Goal: Task Accomplishment & Management: Manage account settings

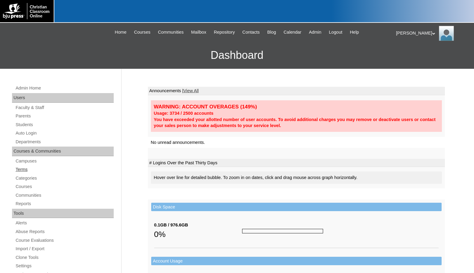
click at [30, 171] on link "Terms" at bounding box center [64, 170] width 99 height 8
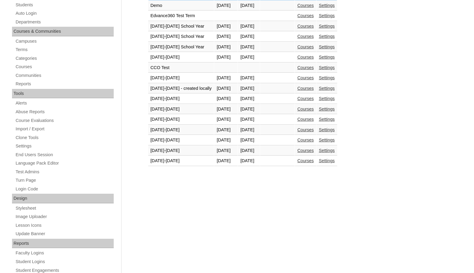
scroll to position [120, 0]
click at [314, 161] on link "Courses" at bounding box center [305, 160] width 17 height 5
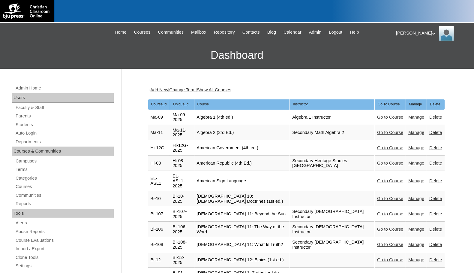
click at [34, 118] on link "Parents" at bounding box center [64, 116] width 99 height 8
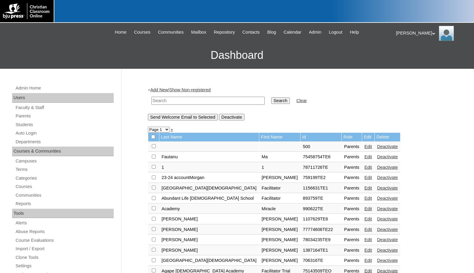
click at [165, 99] on input "text" at bounding box center [208, 101] width 113 height 8
type input "717474"
click at [271, 97] on input "Search" at bounding box center [280, 100] width 19 height 7
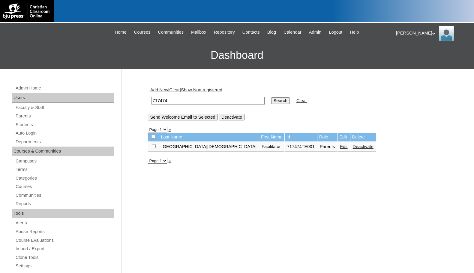
click at [340, 147] on link "Edit" at bounding box center [344, 146] width 8 height 5
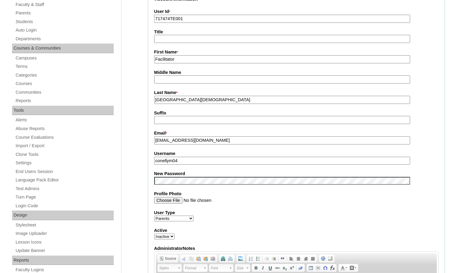
scroll to position [180, 0]
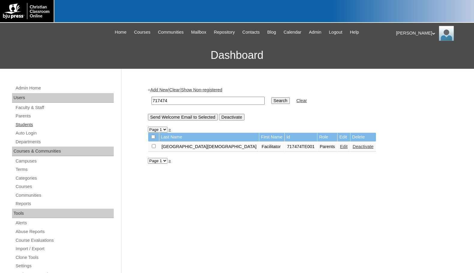
click at [35, 123] on link "Students" at bounding box center [64, 125] width 99 height 8
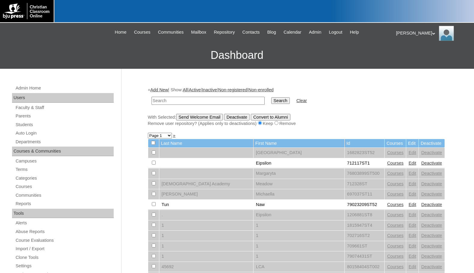
click at [180, 99] on input "text" at bounding box center [208, 101] width 113 height 8
type input "717474"
click at [271, 97] on input "Search" at bounding box center [280, 100] width 19 height 7
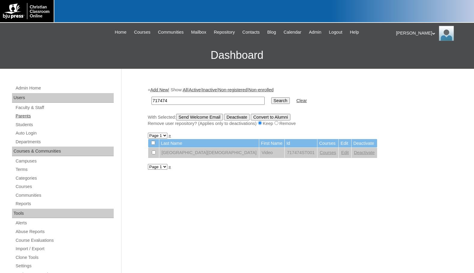
click at [19, 114] on link "Parents" at bounding box center [64, 116] width 99 height 8
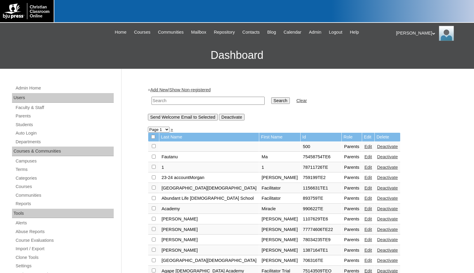
drag, startPoint x: 213, startPoint y: 101, endPoint x: 219, endPoint y: 101, distance: 6.0
click at [213, 101] on input "text" at bounding box center [208, 101] width 113 height 8
paste input "701519"
type input "701519"
click at [271, 101] on input "Search" at bounding box center [280, 100] width 19 height 7
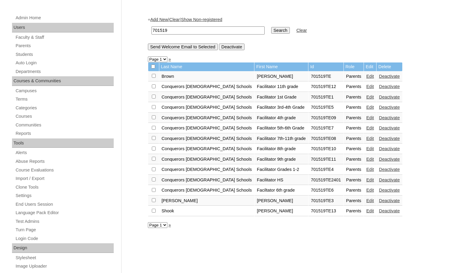
scroll to position [60, 0]
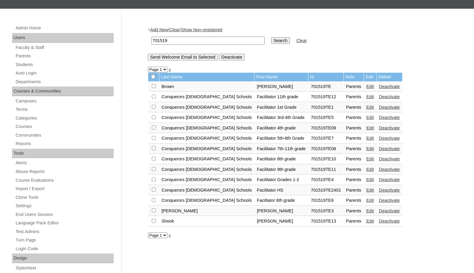
click at [164, 29] on link "Add New" at bounding box center [159, 29] width 18 height 5
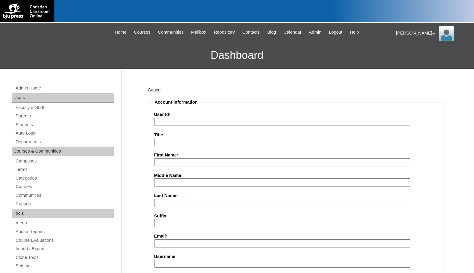
click at [186, 121] on input "User Id *" at bounding box center [282, 122] width 256 height 8
paste input "701519"
type input "701519TE14"
type input "Scott"
type input "Ragland"
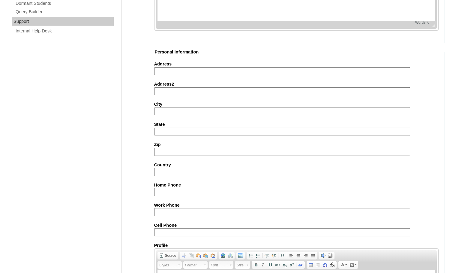
scroll to position [538, 0]
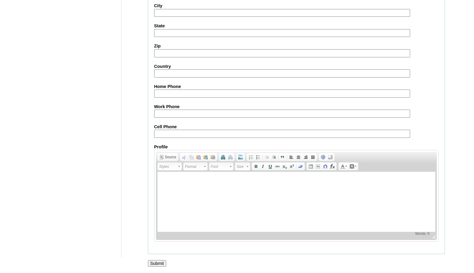
type input "scott@bbc4me.org"
click at [157, 263] on input "Submit" at bounding box center [157, 263] width 19 height 7
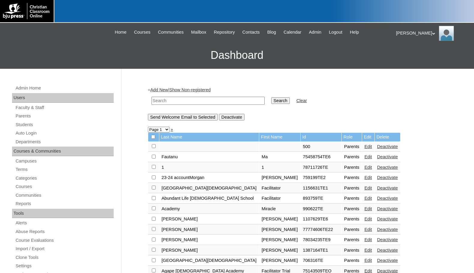
click at [219, 101] on input "text" at bounding box center [208, 101] width 113 height 8
paste input "701519"
type input "701519"
click at [271, 99] on input "Search" at bounding box center [280, 100] width 19 height 7
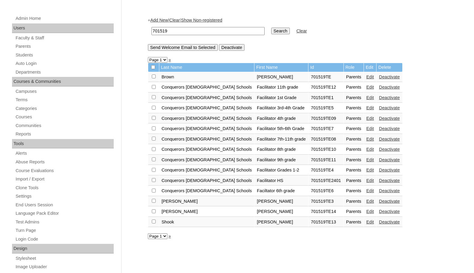
scroll to position [90, 0]
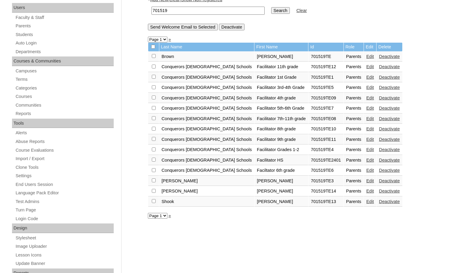
click at [153, 58] on input "checkbox" at bounding box center [154, 56] width 4 height 4
checkbox input "true"
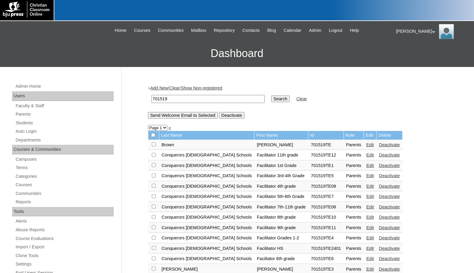
scroll to position [0, 0]
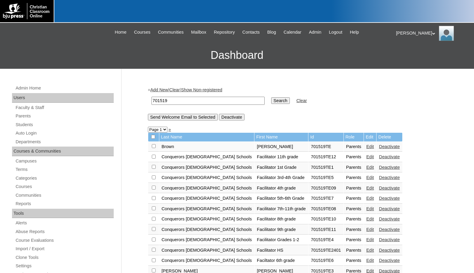
click at [191, 118] on input "Send Welcome Email to Selected" at bounding box center [183, 117] width 70 height 7
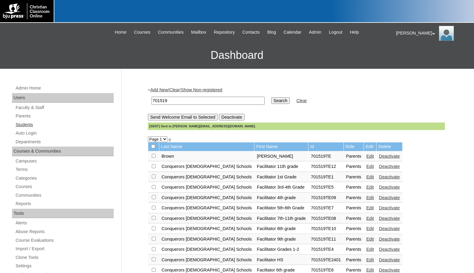
click at [34, 126] on link "Students" at bounding box center [64, 125] width 99 height 8
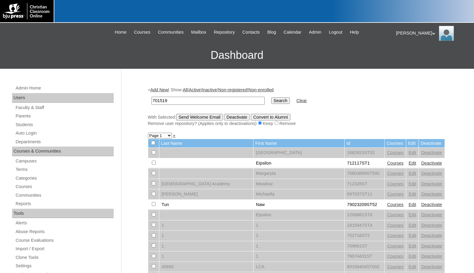
type input "701519"
click at [271, 100] on input "Search" at bounding box center [280, 100] width 19 height 7
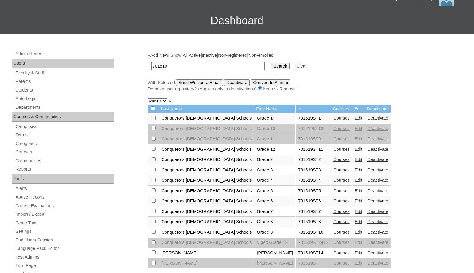
scroll to position [30, 0]
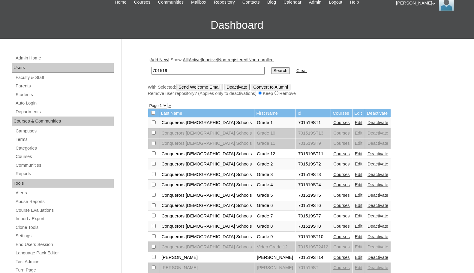
click at [164, 58] on link "Add New" at bounding box center [159, 59] width 18 height 5
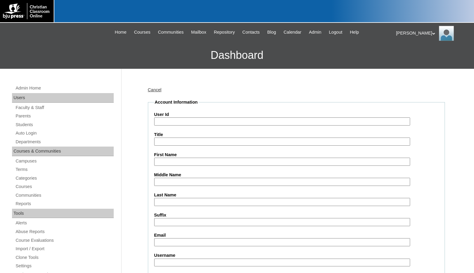
click at [193, 124] on input "User Id" at bounding box center [282, 121] width 256 height 8
paste input "701519"
type input "701519ST15"
type input "[PERSON_NAME]"
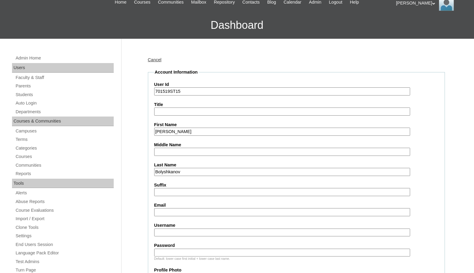
scroll to position [60, 0]
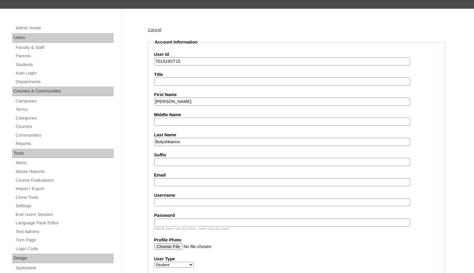
type input "Bolyshkanov"
click at [210, 182] on input "Email" at bounding box center [282, 182] width 256 height 8
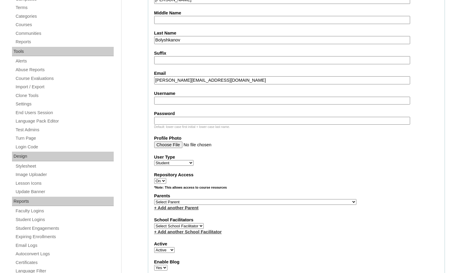
scroll to position [180, 0]
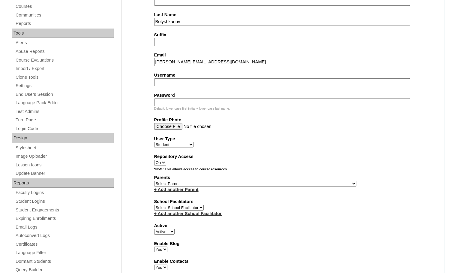
type input "juliette.student@conquerorschristian.com"
click at [284, 185] on select "Select Parent , Fautanu, Ma 1, 1 23-24 accountMorgan, Jason 6th Street Mennonit…" at bounding box center [255, 184] width 202 height 6
select select "37171"
click at [306, 184] on div "Parents Select Parent , Fautanu, Ma 1, 1 23-24 accountMorgan, Jason 6th Street …" at bounding box center [296, 183] width 284 height 18
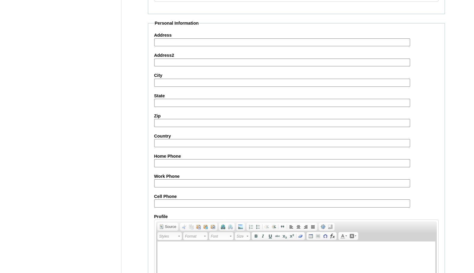
scroll to position [640, 0]
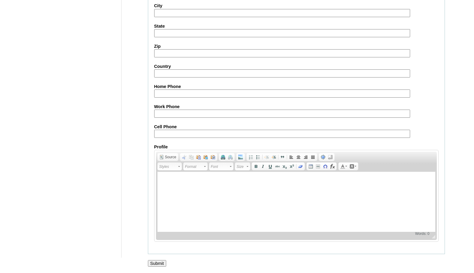
click at [161, 263] on input "Submit" at bounding box center [157, 263] width 19 height 7
click at [162, 260] on input "Submit" at bounding box center [157, 263] width 19 height 7
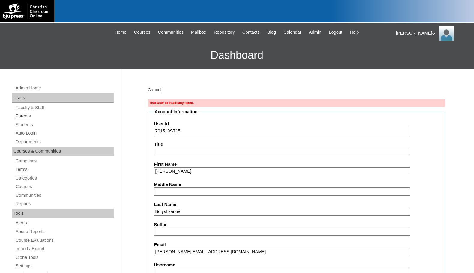
click at [28, 116] on link "Parents" at bounding box center [64, 116] width 99 height 8
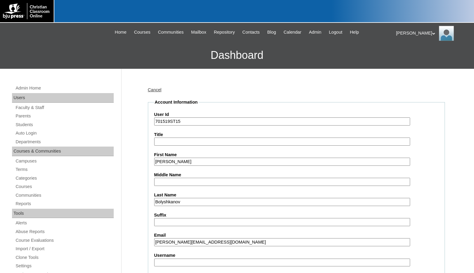
select select "37171"
click at [183, 123] on input "701519ST15" at bounding box center [282, 121] width 256 height 8
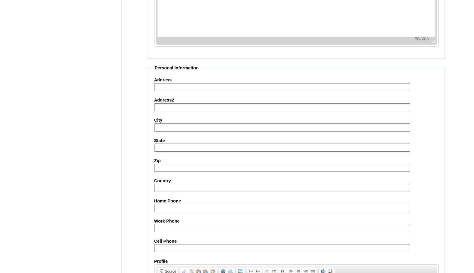
scroll to position [640, 0]
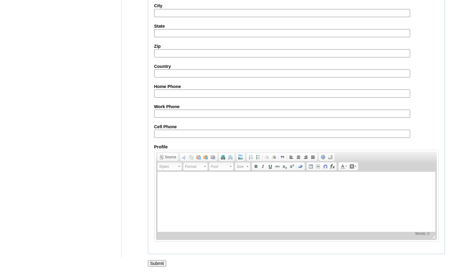
type input "701519ST20"
click at [154, 262] on input "Submit" at bounding box center [157, 263] width 19 height 7
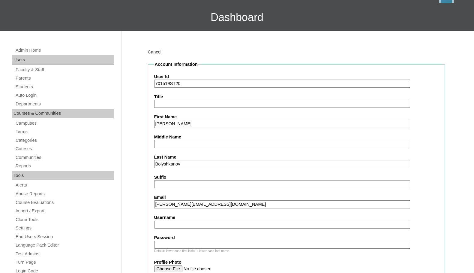
scroll to position [0, 0]
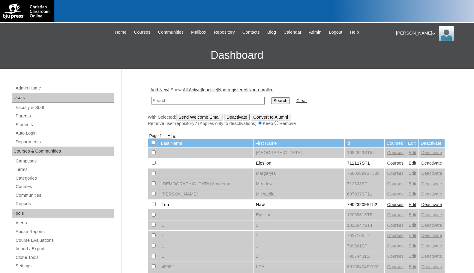
click at [48, 54] on h3 "Dashboard" at bounding box center [237, 55] width 468 height 27
click at [214, 104] on input "text" at bounding box center [208, 101] width 113 height 8
paste input "1577860"
type input "1577860"
click at [271, 99] on input "Search" at bounding box center [280, 100] width 19 height 7
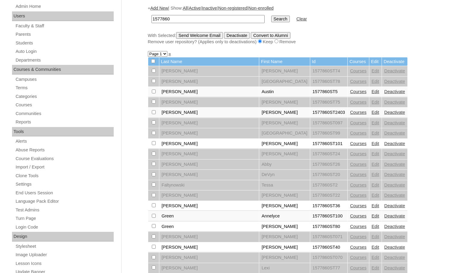
scroll to position [90, 0]
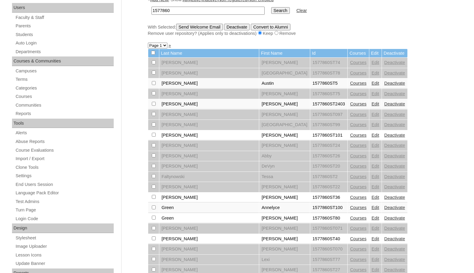
click at [350, 83] on link "Courses" at bounding box center [358, 83] width 17 height 5
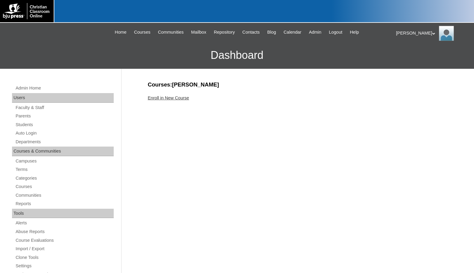
click at [172, 96] on link "Enroll in New Course" at bounding box center [168, 97] width 41 height 5
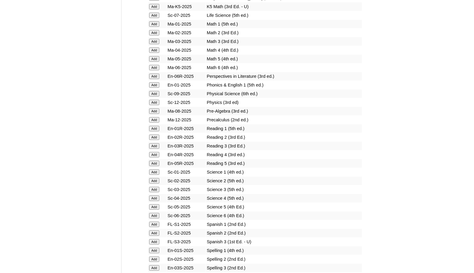
scroll to position [750, 0]
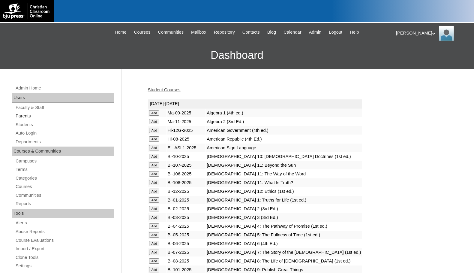
click at [32, 118] on link "Parents" at bounding box center [64, 116] width 99 height 8
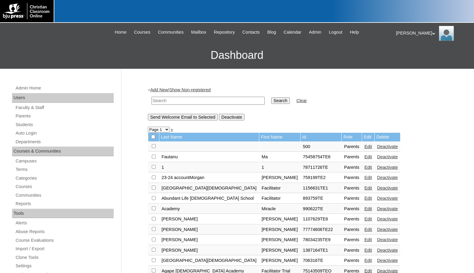
click at [165, 101] on input "text" at bounding box center [208, 101] width 113 height 8
drag, startPoint x: 171, startPoint y: 100, endPoint x: 134, endPoint y: 96, distance: 37.1
type input "709344"
click at [271, 99] on input "Search" at bounding box center [280, 100] width 19 height 7
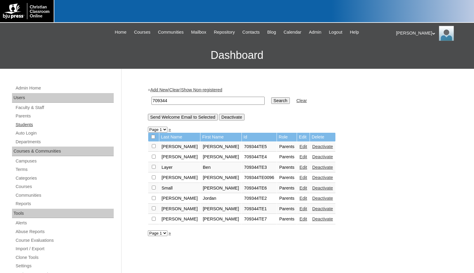
click at [45, 124] on link "Students" at bounding box center [64, 125] width 99 height 8
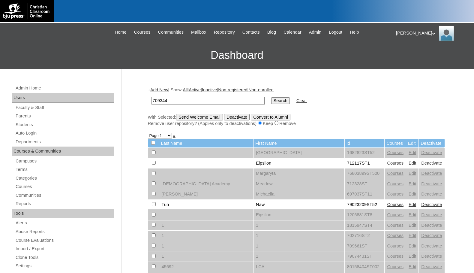
type input "709344"
click at [271, 102] on input "Search" at bounding box center [280, 100] width 19 height 7
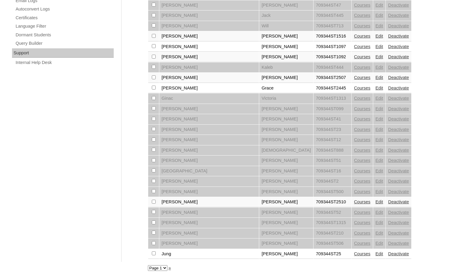
scroll to position [411, 0]
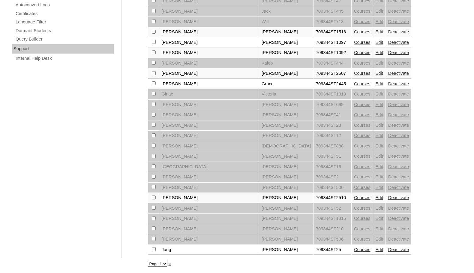
click at [162, 262] on select "Page 1 Page 2 Page 3" at bounding box center [158, 264] width 20 height 6
select select "admin_students.php?q=709344&submit=Search&page=3"
click at [148, 261] on select "Page 1 Page 2 Page 3" at bounding box center [158, 264] width 20 height 6
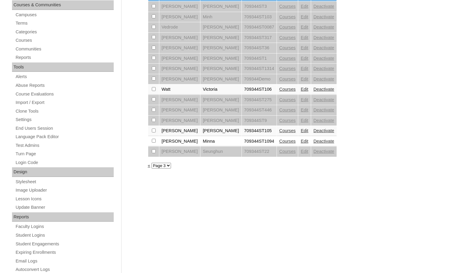
scroll to position [90, 0]
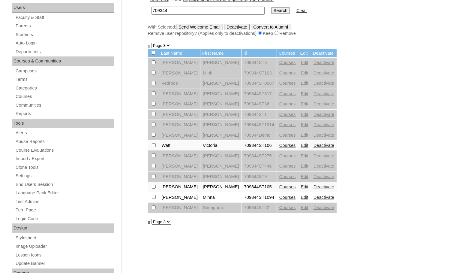
click at [149, 223] on link "«" at bounding box center [149, 221] width 2 height 5
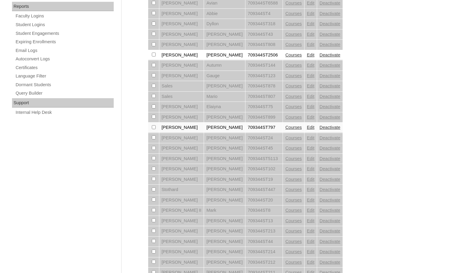
scroll to position [360, 0]
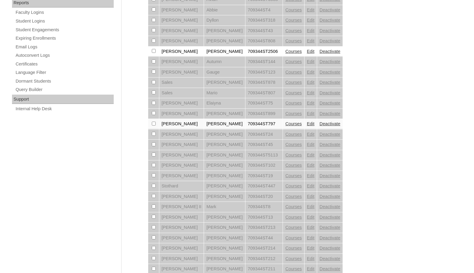
click at [285, 124] on link "Courses" at bounding box center [293, 123] width 17 height 5
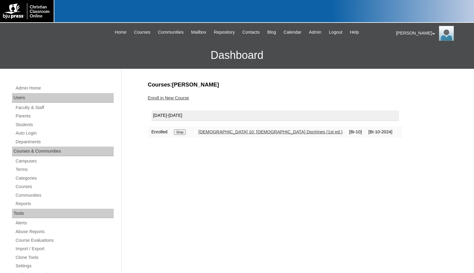
click at [180, 97] on link "Enroll in New Course" at bounding box center [168, 97] width 41 height 5
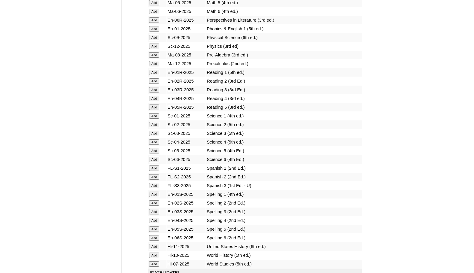
scroll to position [780, 0]
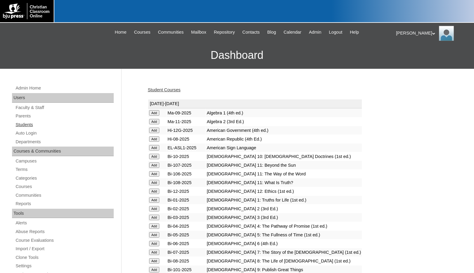
click at [39, 122] on link "Students" at bounding box center [64, 125] width 99 height 8
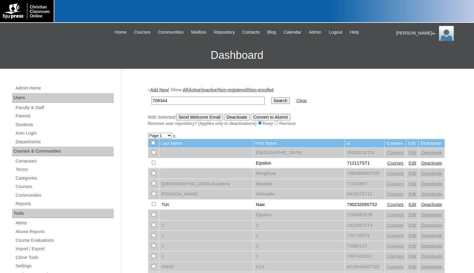
type input "709344"
click at [271, 101] on input "Search" at bounding box center [280, 100] width 19 height 7
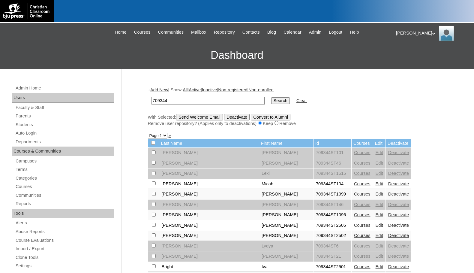
click at [161, 136] on select "Page 1 Page 2 Page 3" at bounding box center [158, 136] width 20 height 6
select select "admin_students.php?q=709344&submit=Search&page=2"
click at [148, 133] on select "Page 1 Page 2 Page 3" at bounding box center [158, 136] width 20 height 6
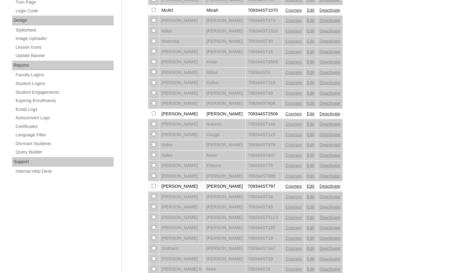
scroll to position [300, 0]
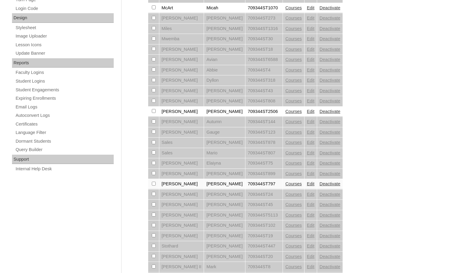
click at [307, 183] on link "Edit" at bounding box center [311, 183] width 8 height 5
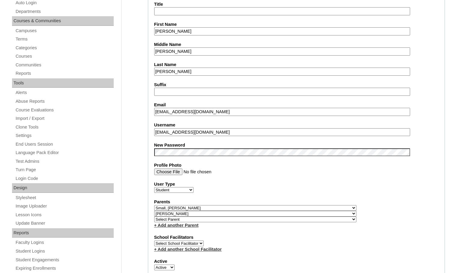
scroll to position [120, 0]
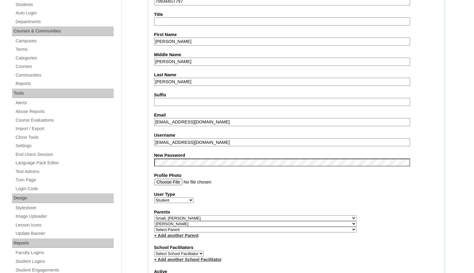
click at [243, 144] on input "oliversmith@cbamidland.org" at bounding box center [282, 142] width 256 height 8
drag, startPoint x: 225, startPoint y: 144, endPoint x: 146, endPoint y: 133, distance: 80.5
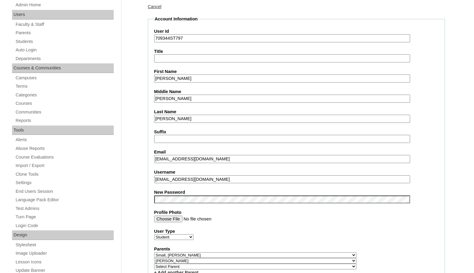
scroll to position [0, 0]
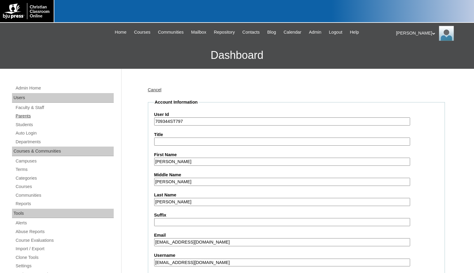
click at [29, 115] on link "Parents" at bounding box center [64, 116] width 99 height 8
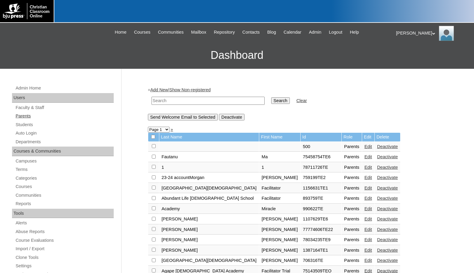
click at [38, 116] on link "Parents" at bounding box center [64, 116] width 99 height 8
click at [162, 104] on input "text" at bounding box center [208, 101] width 113 height 8
type input "roberts"
click at [271, 97] on input "Search" at bounding box center [280, 100] width 19 height 7
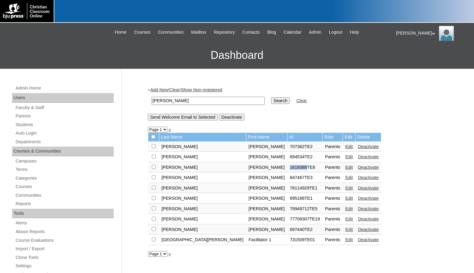
drag, startPoint x: 264, startPoint y: 168, endPoint x: 281, endPoint y: 170, distance: 16.6
click at [287, 170] on td "1619388TE8" at bounding box center [304, 167] width 35 height 10
copy td "1619388"
drag, startPoint x: 176, startPoint y: 102, endPoint x: 119, endPoint y: 99, distance: 58.0
click at [119, 99] on div "Admin Home Users Faculty & Staff Parents Students Auto Login Departments Course…" at bounding box center [237, 276] width 474 height 414
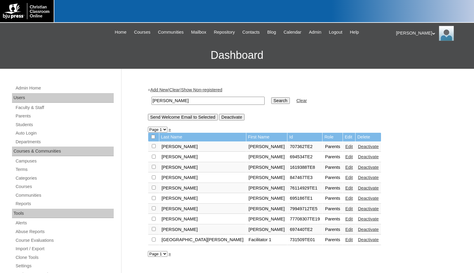
paste input "1619388"
type input "1619388"
click at [271, 100] on input "Search" at bounding box center [280, 100] width 19 height 7
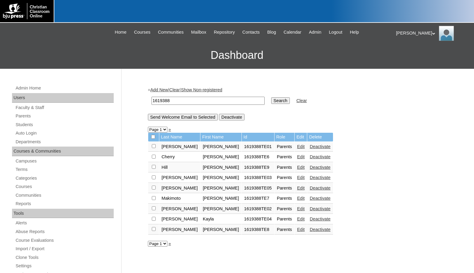
click at [297, 231] on link "Edit" at bounding box center [301, 229] width 8 height 5
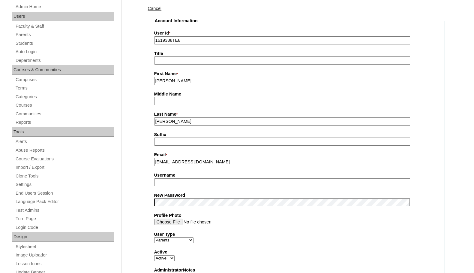
scroll to position [90, 0]
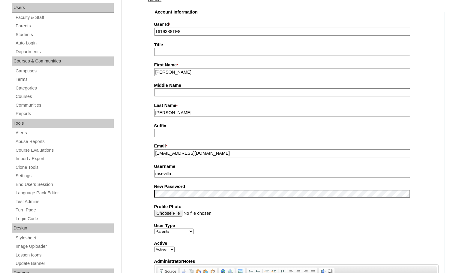
drag, startPoint x: 176, startPoint y: 174, endPoint x: 125, endPoint y: 171, distance: 51.1
type input "meredith.roberts"
drag, startPoint x: 140, startPoint y: 180, endPoint x: 156, endPoint y: 173, distance: 17.6
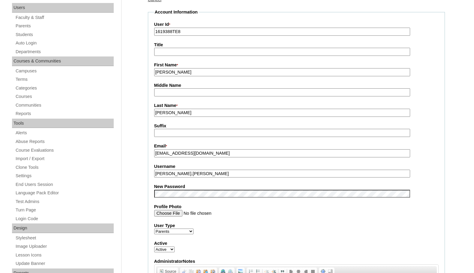
drag, startPoint x: 196, startPoint y: 177, endPoint x: 146, endPoint y: 172, distance: 50.1
drag, startPoint x: 172, startPoint y: 32, endPoint x: 129, endPoint y: 30, distance: 43.2
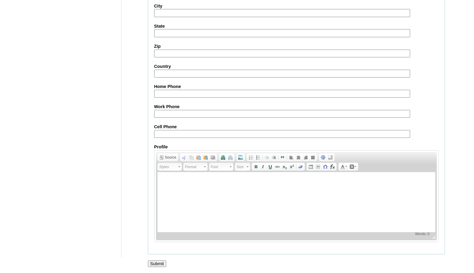
scroll to position [516, 0]
click at [159, 260] on input "Submit" at bounding box center [157, 263] width 19 height 7
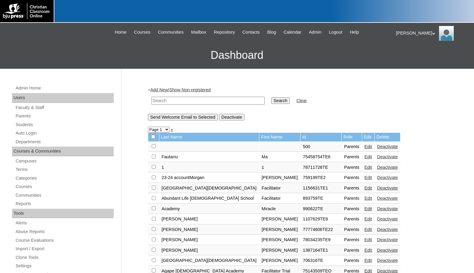
click at [193, 104] on input "text" at bounding box center [208, 101] width 113 height 8
paste input "1619388"
type input "1619388"
click at [271, 97] on input "Search" at bounding box center [280, 100] width 19 height 7
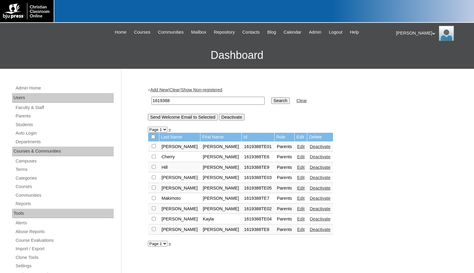
drag, startPoint x: 181, startPoint y: 101, endPoint x: 139, endPoint y: 98, distance: 41.5
click at [139, 98] on div "Admin Home Users Faculty & Staff Parents Students Auto Login Departments Course…" at bounding box center [237, 276] width 474 height 414
click at [297, 156] on link "Edit" at bounding box center [301, 156] width 8 height 5
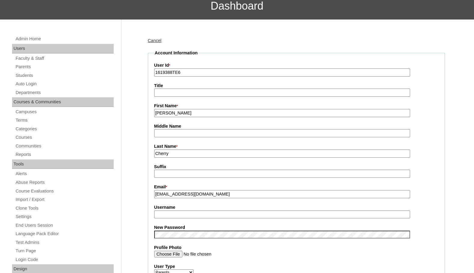
scroll to position [60, 0]
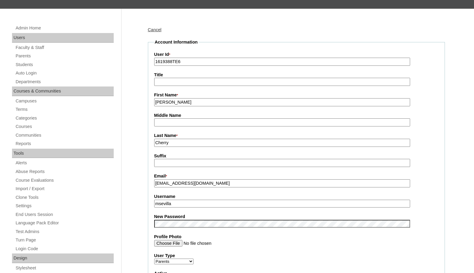
drag, startPoint x: 187, startPoint y: 205, endPoint x: 135, endPoint y: 199, distance: 52.6
type input "amy.cherry"
drag, startPoint x: 135, startPoint y: 199, endPoint x: 142, endPoint y: 203, distance: 7.9
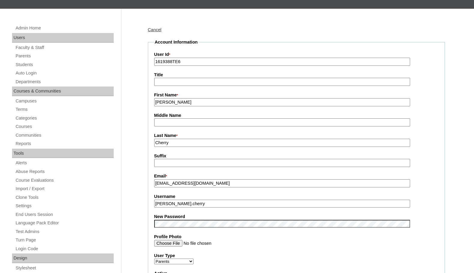
drag, startPoint x: 182, startPoint y: 206, endPoint x: 140, endPoint y: 198, distance: 42.6
drag, startPoint x: 173, startPoint y: 64, endPoint x: 142, endPoint y: 61, distance: 31.1
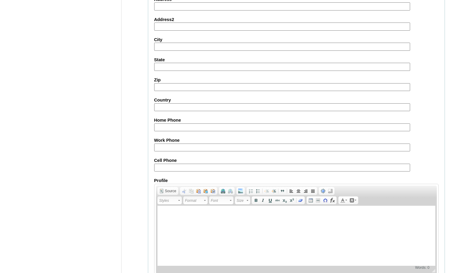
scroll to position [516, 0]
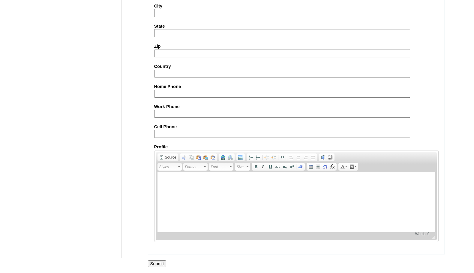
click at [164, 260] on input "Submit" at bounding box center [157, 263] width 19 height 7
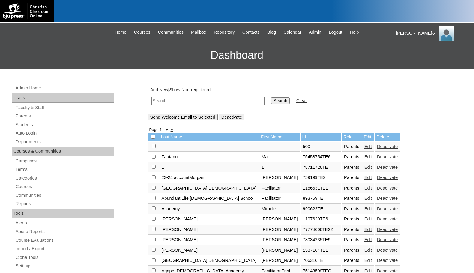
click at [210, 100] on input "text" at bounding box center [208, 101] width 113 height 8
paste input "1619388"
type input "1619388"
click at [271, 99] on input "Search" at bounding box center [280, 100] width 19 height 7
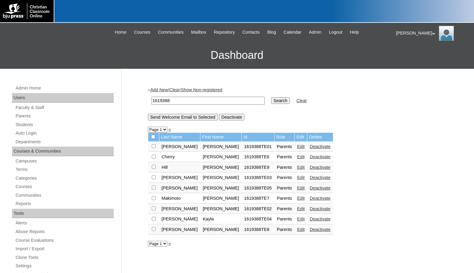
click at [297, 198] on link "Edit" at bounding box center [301, 198] width 8 height 5
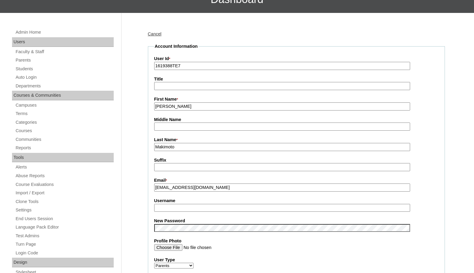
scroll to position [60, 0]
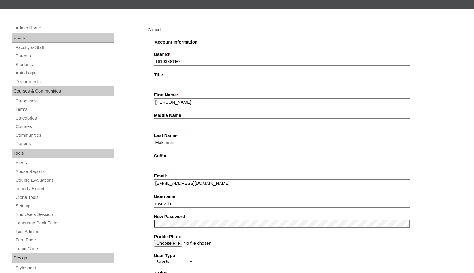
drag, startPoint x: 180, startPoint y: 207, endPoint x: 134, endPoint y: 205, distance: 46.9
type input "christee.makimoto"
drag, startPoint x: 197, startPoint y: 205, endPoint x: 141, endPoint y: 198, distance: 56.2
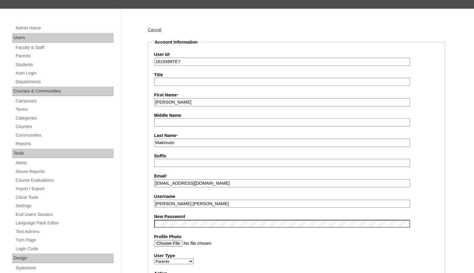
drag, startPoint x: 171, startPoint y: 63, endPoint x: 141, endPoint y: 62, distance: 30.6
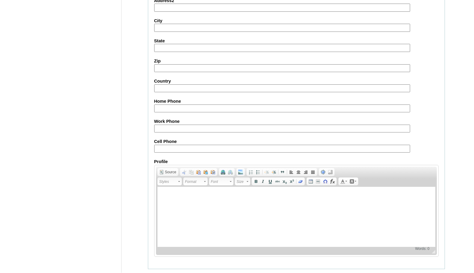
scroll to position [516, 0]
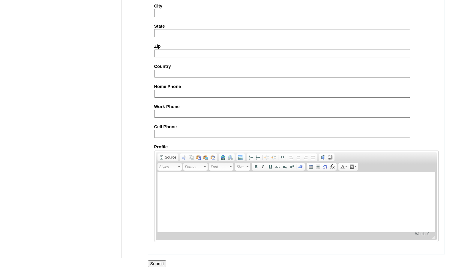
click at [161, 263] on input "Submit" at bounding box center [157, 263] width 19 height 7
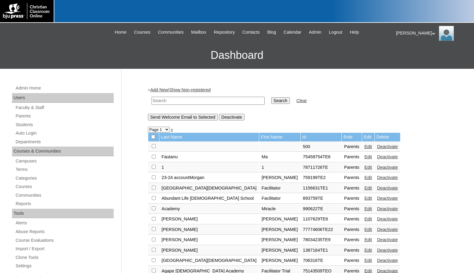
click at [225, 100] on input "text" at bounding box center [208, 101] width 113 height 8
paste input "1619388"
type input "1619388"
click at [271, 102] on input "Search" at bounding box center [280, 100] width 19 height 7
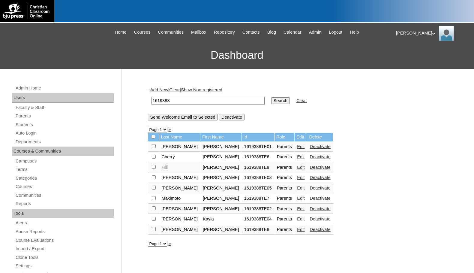
click at [297, 167] on link "Edit" at bounding box center [301, 167] width 8 height 5
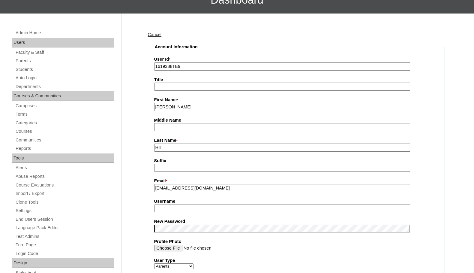
scroll to position [60, 0]
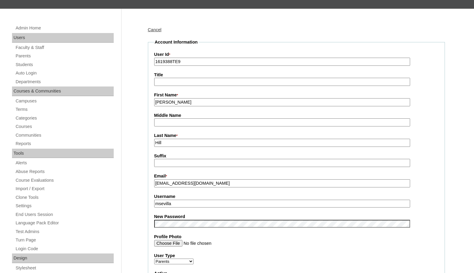
drag, startPoint x: 179, startPoint y: 203, endPoint x: 134, endPoint y: 202, distance: 45.0
type input "nicole.hill"
drag, startPoint x: 171, startPoint y: 61, endPoint x: 164, endPoint y: 60, distance: 7.2
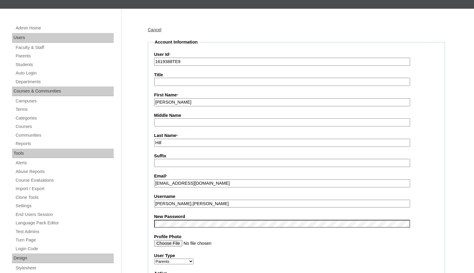
click at [164, 60] on input "1619388TE9" at bounding box center [282, 62] width 256 height 8
click at [170, 61] on input "1619388TE9" at bounding box center [282, 62] width 256 height 8
drag, startPoint x: 172, startPoint y: 61, endPoint x: 137, endPoint y: 60, distance: 34.8
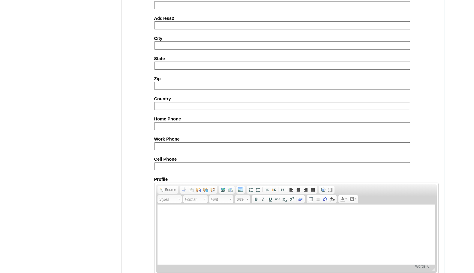
scroll to position [516, 0]
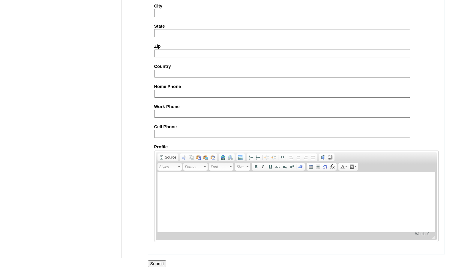
click at [151, 263] on input "Submit" at bounding box center [157, 263] width 19 height 7
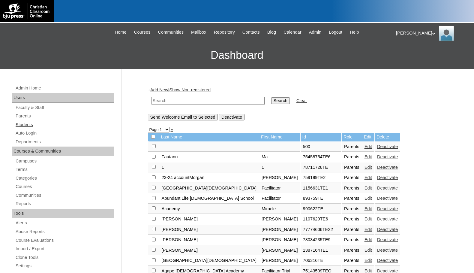
click at [24, 126] on link "Students" at bounding box center [64, 125] width 99 height 8
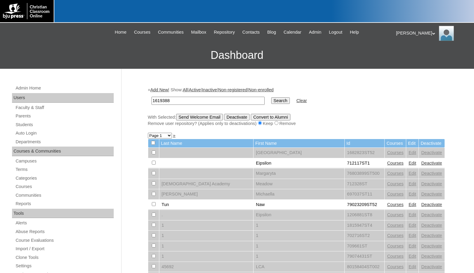
type input "1619388"
click at [271, 102] on input "Search" at bounding box center [280, 100] width 19 height 7
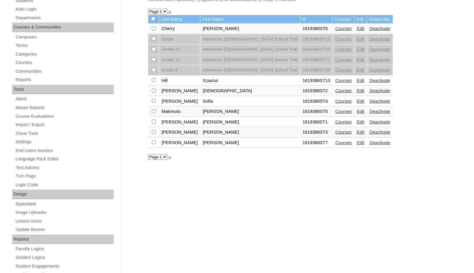
scroll to position [120, 0]
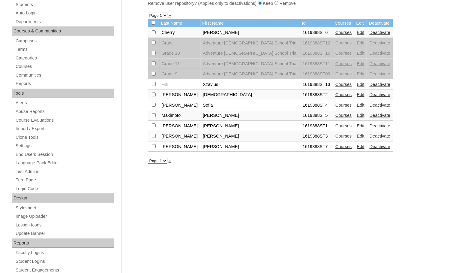
click at [357, 146] on link "Edit" at bounding box center [361, 146] width 8 height 5
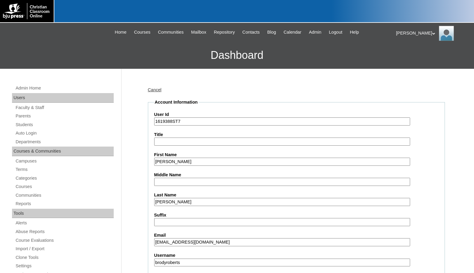
click at [175, 161] on input "Brodie" at bounding box center [282, 162] width 256 height 8
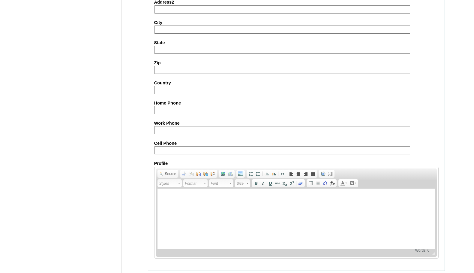
scroll to position [647, 0]
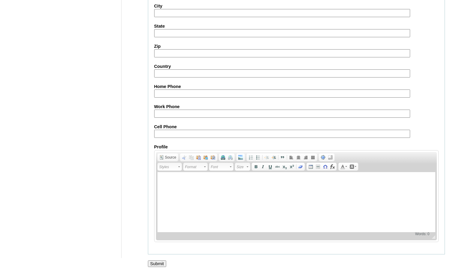
type input "Brody"
click at [160, 264] on input "Submit" at bounding box center [157, 263] width 19 height 7
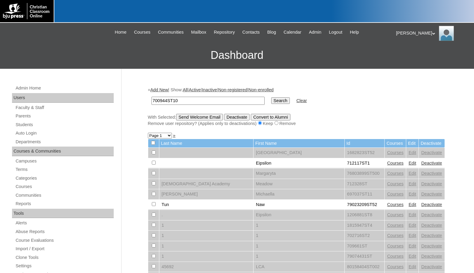
type input "700944ST10"
click at [271, 97] on input "Search" at bounding box center [280, 100] width 19 height 7
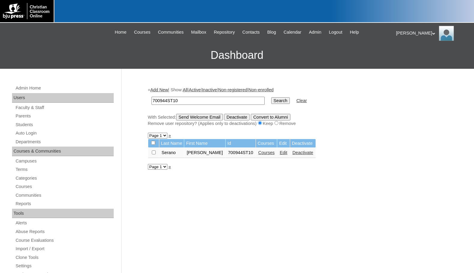
click at [154, 154] on input "checkbox" at bounding box center [154, 152] width 4 height 4
checkbox input "true"
click at [212, 118] on input "Send Welcome Email" at bounding box center [199, 117] width 47 height 7
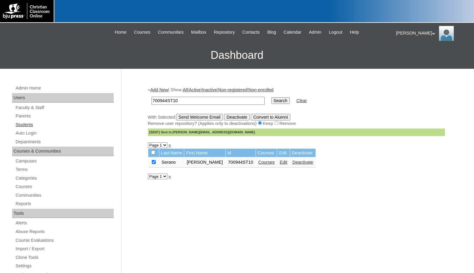
click at [49, 124] on link "Students" at bounding box center [64, 125] width 99 height 8
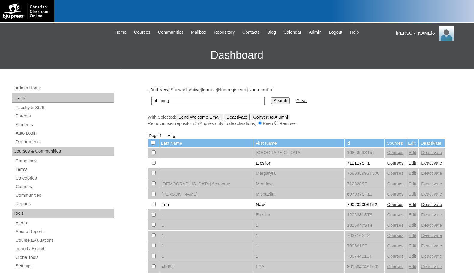
type input "labigong"
click at [271, 97] on input "Search" at bounding box center [280, 100] width 19 height 7
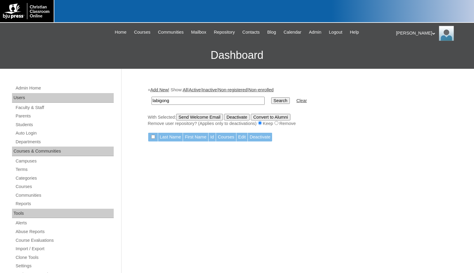
click at [166, 101] on input "labigong" at bounding box center [208, 101] width 113 height 8
type input "labigang"
click at [271, 97] on input "Search" at bounding box center [280, 100] width 19 height 7
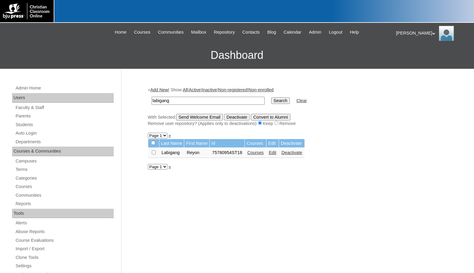
click at [257, 153] on link "Courses" at bounding box center [255, 152] width 17 height 5
click at [272, 154] on link "Edit" at bounding box center [273, 152] width 8 height 5
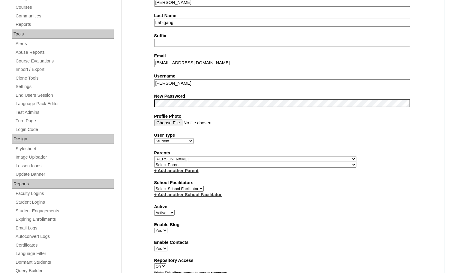
scroll to position [180, 0]
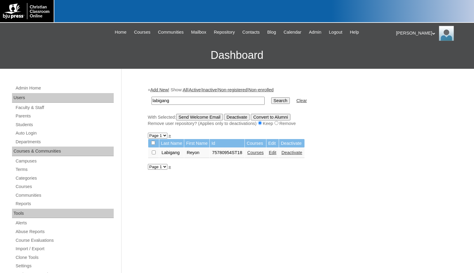
drag, startPoint x: 176, startPoint y: 101, endPoint x: 140, endPoint y: 98, distance: 36.7
click at [140, 98] on div "Admin Home Users Faculty & Staff Parents Students Auto Login Departments Course…" at bounding box center [237, 276] width 474 height 414
drag, startPoint x: 169, startPoint y: 102, endPoint x: 130, endPoint y: 101, distance: 39.0
click at [130, 101] on div "Admin Home Users Faculty & Staff Parents Students Auto Login Departments Course…" at bounding box center [237, 276] width 474 height 414
type input "708502"
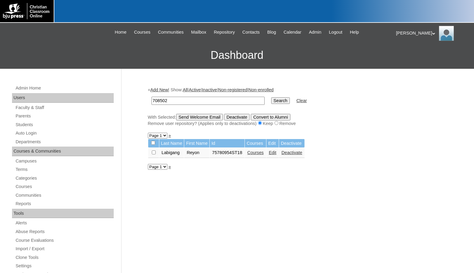
click at [271, 101] on input "Search" at bounding box center [280, 100] width 19 height 7
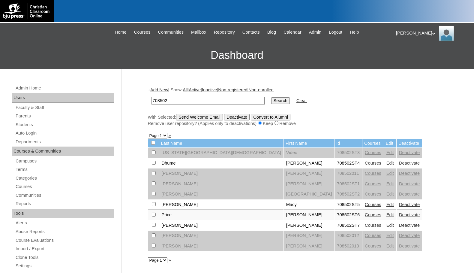
click at [365, 165] on link "Courses" at bounding box center [373, 163] width 17 height 5
click at [153, 154] on input "checkbox" at bounding box center [154, 152] width 4 height 4
checkbox input "true"
click at [154, 154] on input "checkbox" at bounding box center [154, 152] width 4 height 4
checkbox input "true"
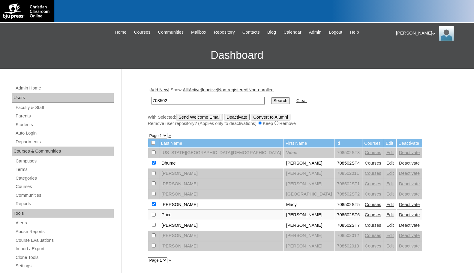
click at [153, 154] on input "checkbox" at bounding box center [154, 152] width 4 height 4
checkbox input "true"
click at [153, 154] on input "checkbox" at bounding box center [154, 152] width 4 height 4
checkbox input "true"
click at [206, 119] on input "Send Welcome Email" at bounding box center [199, 117] width 47 height 7
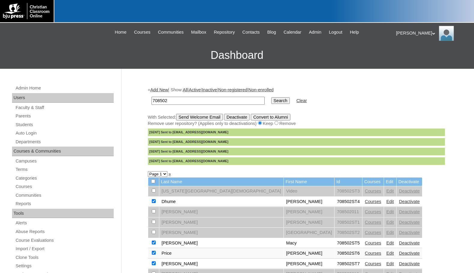
drag, startPoint x: 23, startPoint y: 124, endPoint x: 123, endPoint y: 119, distance: 99.7
click at [23, 124] on link "Students" at bounding box center [64, 125] width 99 height 8
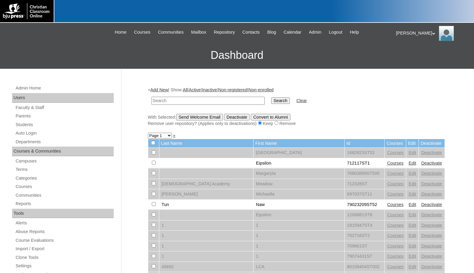
click at [176, 102] on input "text" at bounding box center [208, 101] width 113 height 8
type input "[PERSON_NAME]"
click at [271, 97] on input "Search" at bounding box center [280, 100] width 19 height 7
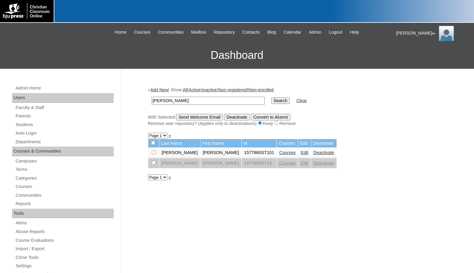
click at [301, 154] on link "Edit" at bounding box center [305, 152] width 8 height 5
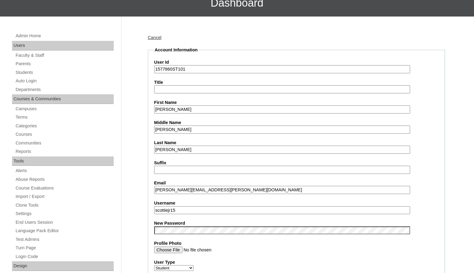
scroll to position [90, 0]
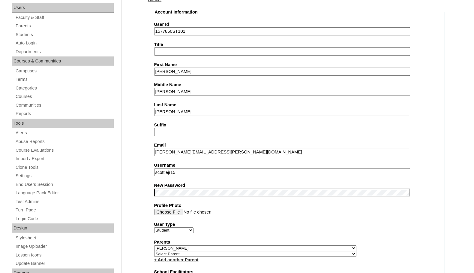
drag, startPoint x: 186, startPoint y: 174, endPoint x: 136, endPoint y: 171, distance: 50.5
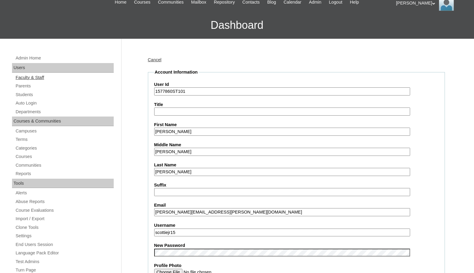
drag, startPoint x: 173, startPoint y: 92, endPoint x: 104, endPoint y: 77, distance: 70.6
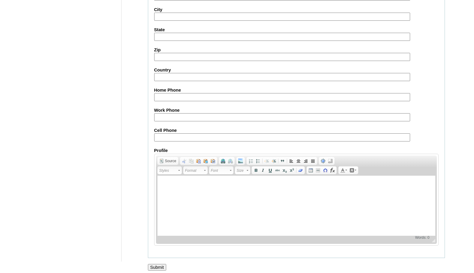
scroll to position [642, 0]
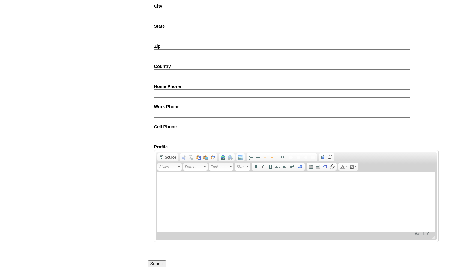
click at [160, 260] on input "Submit" at bounding box center [157, 263] width 19 height 7
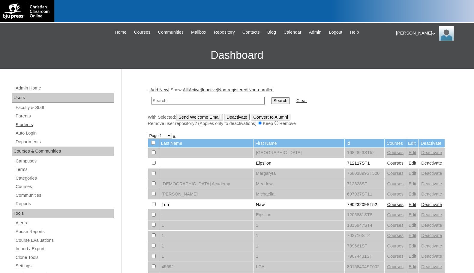
drag, startPoint x: 21, startPoint y: 127, endPoint x: 27, endPoint y: 127, distance: 6.3
click at [21, 127] on link "Students" at bounding box center [64, 125] width 99 height 8
type input "[PERSON_NAME]"
click at [271, 97] on input "Search" at bounding box center [280, 100] width 19 height 7
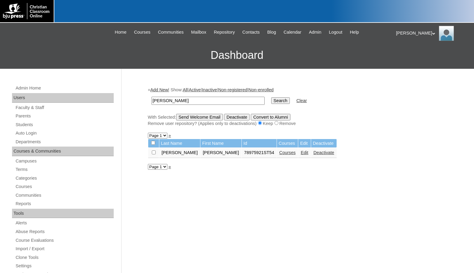
click at [301, 152] on link "Edit" at bounding box center [305, 152] width 8 height 5
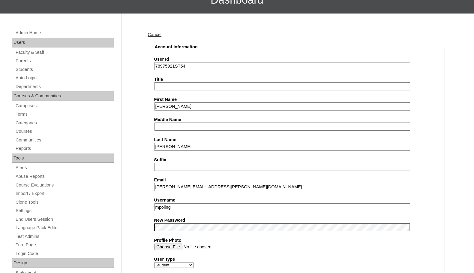
scroll to position [60, 0]
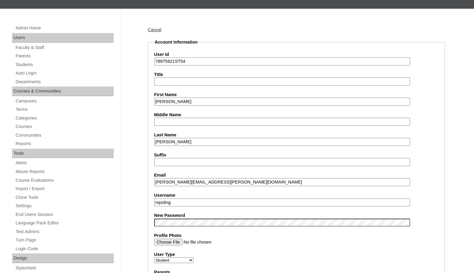
drag, startPoint x: 183, startPoint y: 99, endPoint x: 141, endPoint y: 95, distance: 42.3
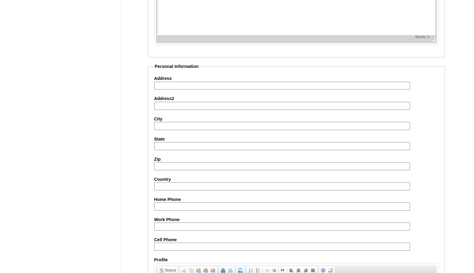
scroll to position [642, 0]
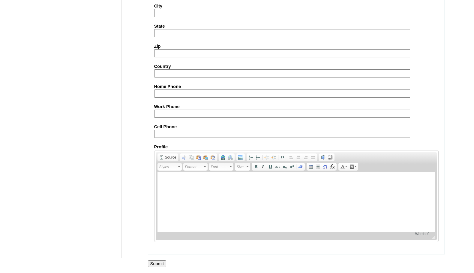
type input "Michael"
click at [162, 261] on input "Submit" at bounding box center [157, 263] width 19 height 7
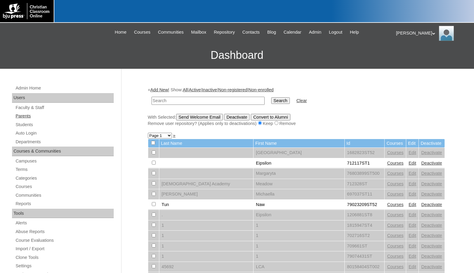
click at [35, 114] on link "Parents" at bounding box center [64, 116] width 99 height 8
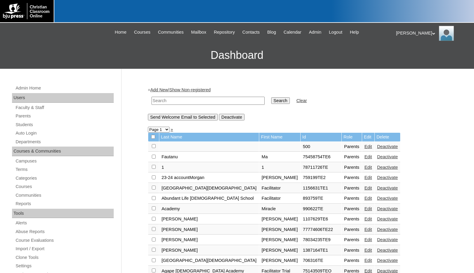
click at [159, 102] on input "text" at bounding box center [208, 101] width 113 height 8
type input "[PERSON_NAME]"
click at [271, 97] on input "Search" at bounding box center [280, 100] width 19 height 7
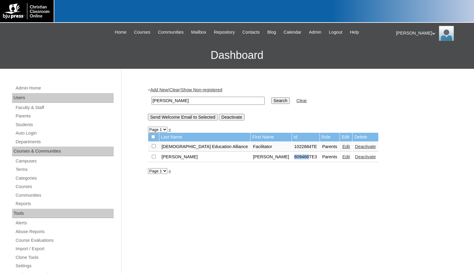
drag, startPoint x: 253, startPoint y: 156, endPoint x: 266, endPoint y: 161, distance: 14.1
click at [292, 161] on td "809466TE3" at bounding box center [306, 157] width 28 height 10
copy td "809466"
click at [342, 157] on link "Edit" at bounding box center [346, 156] width 8 height 5
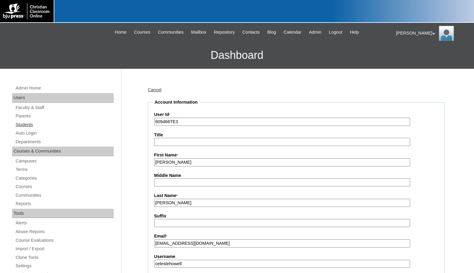
click at [32, 126] on link "Students" at bounding box center [64, 125] width 99 height 8
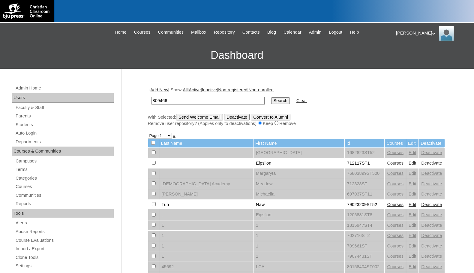
type input "809466"
click at [271, 104] on input "Search" at bounding box center [280, 100] width 19 height 7
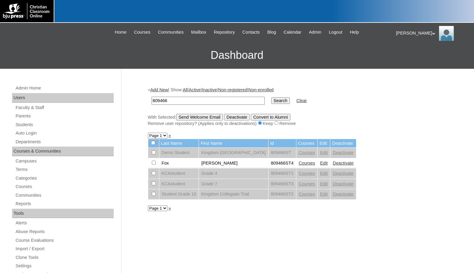
click at [163, 91] on link "Add New" at bounding box center [159, 89] width 18 height 5
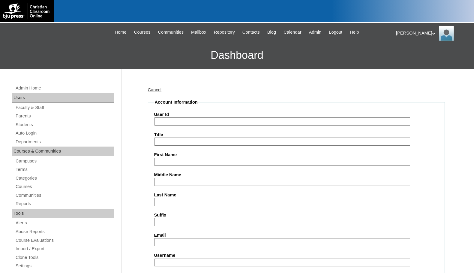
click at [176, 121] on input "User Id" at bounding box center [282, 121] width 256 height 8
paste input "809466"
type input "809466ST5"
type input "Zaccaius"
type input "[PERSON_NAME]"
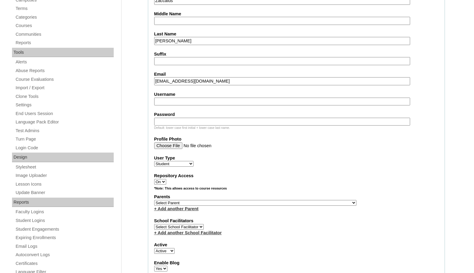
scroll to position [180, 0]
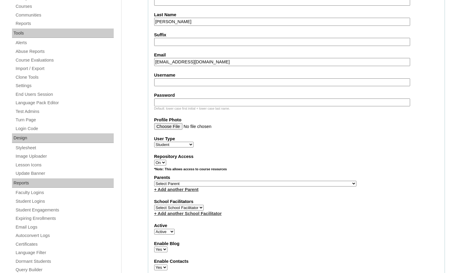
type input "zjackson@kcastudent.org"
click at [286, 183] on select "Select Parent , Fautanu, Ma 1, 1 23-24 accountMorgan, Jason 6th Street Mennonit…" at bounding box center [255, 184] width 202 height 6
select select "36776"
click at [293, 183] on div "Parents Select Parent , Fautanu, Ma 1, 1 23-24 accountMorgan, Jason 6th Street …" at bounding box center [296, 183] width 284 height 18
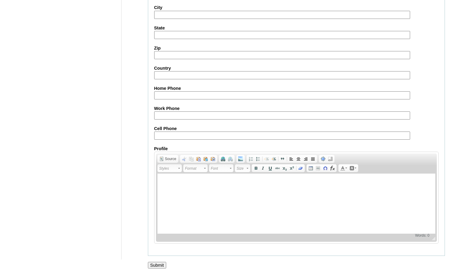
scroll to position [640, 0]
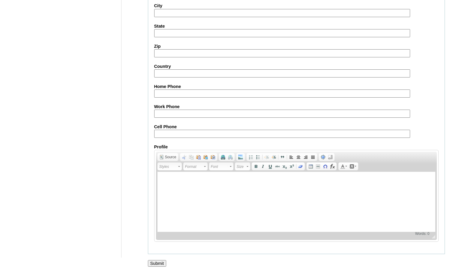
click at [159, 260] on input "Submit" at bounding box center [157, 263] width 19 height 7
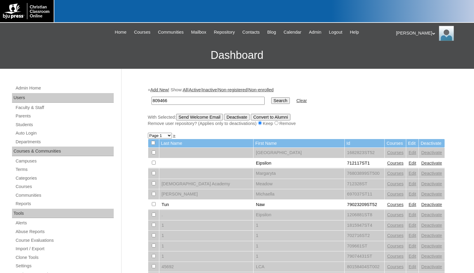
type input "809466"
click at [271, 100] on input "Search" at bounding box center [280, 100] width 19 height 7
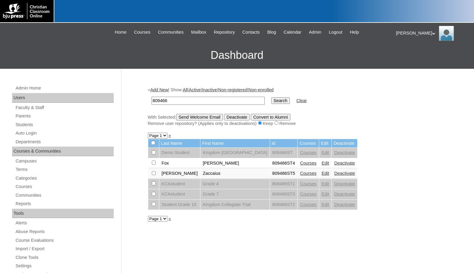
click at [305, 173] on link "Courses" at bounding box center [308, 173] width 17 height 5
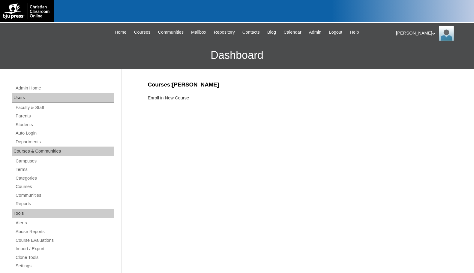
click at [184, 97] on link "Enroll in New Course" at bounding box center [168, 97] width 41 height 5
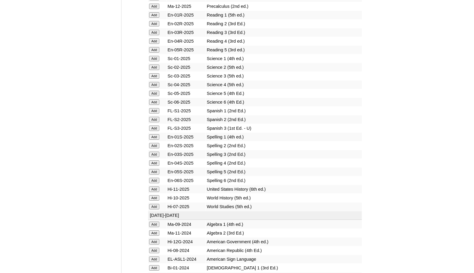
scroll to position [750, 0]
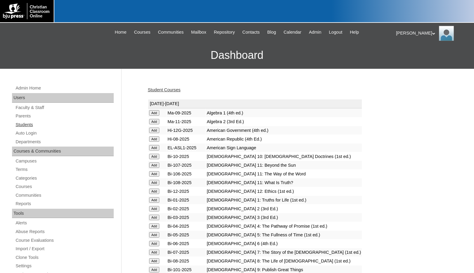
click at [41, 125] on link "Students" at bounding box center [64, 125] width 99 height 8
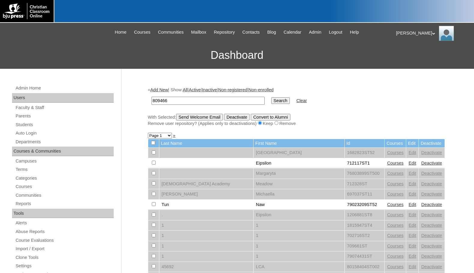
type input "809466"
click at [271, 102] on input "Search" at bounding box center [280, 100] width 19 height 7
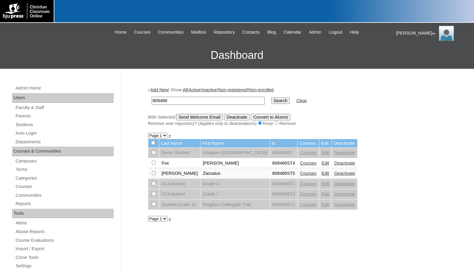
click at [168, 92] on link "Add New" at bounding box center [159, 89] width 18 height 5
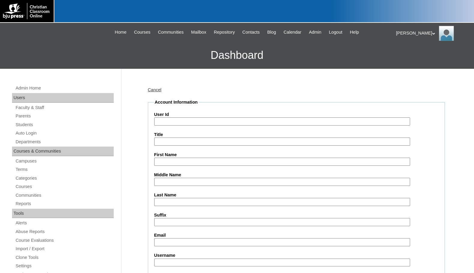
click at [173, 121] on input "User Id" at bounding box center [282, 121] width 256 height 8
paste input "809466"
type input "809466ST6"
type input "Nadia"
type input "Jordan"
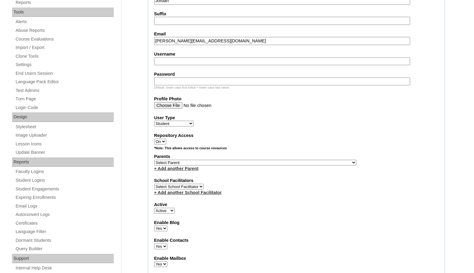
scroll to position [210, 0]
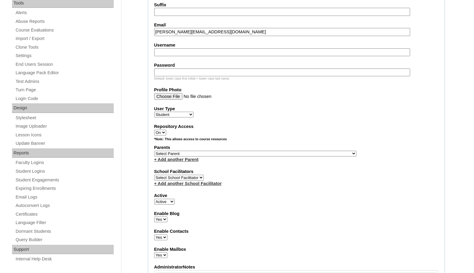
type input "njordan@kcastudent.org"
click at [283, 155] on select "Select Parent , Fautanu, Ma 1, 1 23-24 accountMorgan, Jason 6th Street Mennonit…" at bounding box center [255, 154] width 202 height 6
select select "36776"
click at [298, 153] on div "Parents Select Parent , Fautanu, Ma 1, 1 23-24 accountMorgan, Jason 6th Street …" at bounding box center [296, 153] width 284 height 18
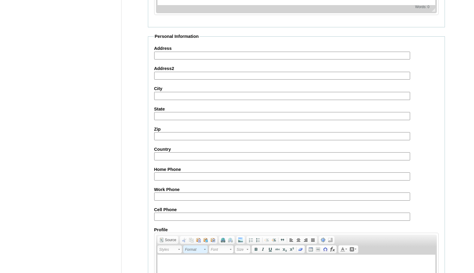
scroll to position [640, 0]
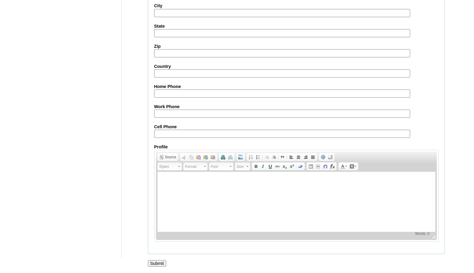
click at [154, 263] on input "Submit" at bounding box center [157, 263] width 19 height 7
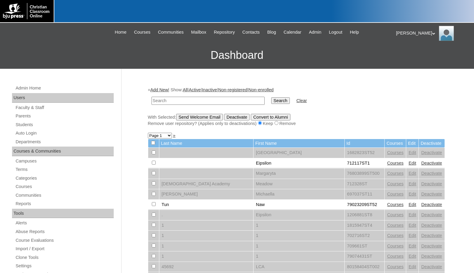
click at [223, 101] on input "text" at bounding box center [208, 101] width 113 height 8
paste input "809466"
type input "809466"
click at [271, 97] on input "Search" at bounding box center [280, 100] width 19 height 7
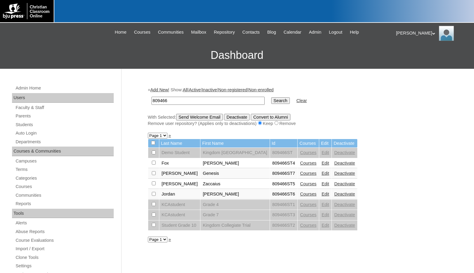
click at [309, 174] on link "Courses" at bounding box center [308, 173] width 17 height 5
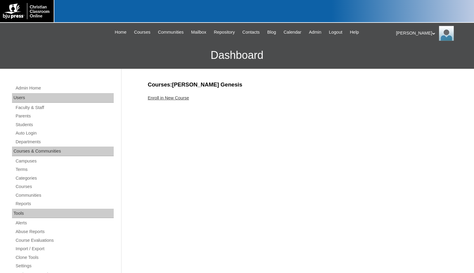
click at [173, 97] on link "Enroll in New Course" at bounding box center [168, 97] width 41 height 5
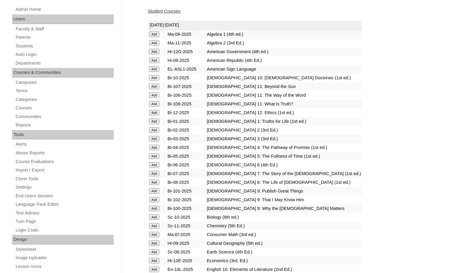
scroll to position [120, 0]
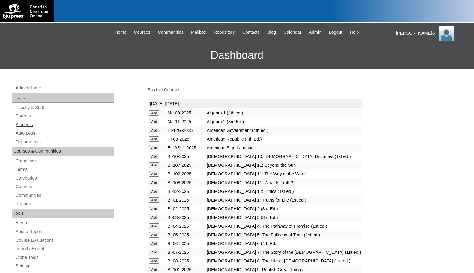
click at [32, 125] on link "Students" at bounding box center [64, 125] width 99 height 8
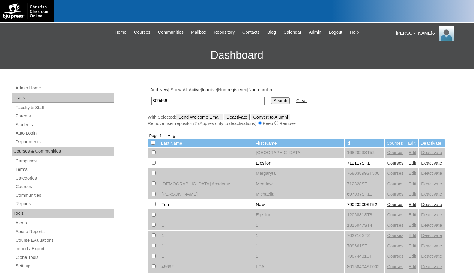
type input "809466"
click at [271, 97] on input "Search" at bounding box center [280, 100] width 19 height 7
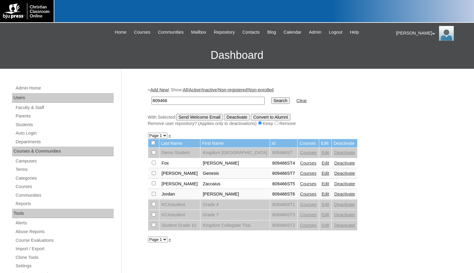
click at [168, 90] on link "Add New" at bounding box center [159, 89] width 18 height 5
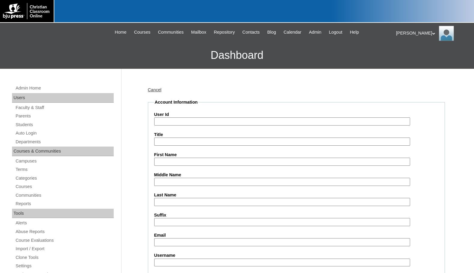
click at [176, 119] on input "User Id" at bounding box center [282, 121] width 256 height 8
paste input "809466"
type input "809466ST8"
type input "Zipporah"
type input "Miles"
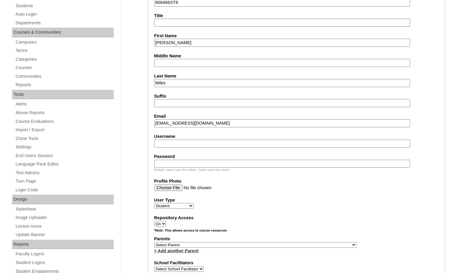
scroll to position [120, 0]
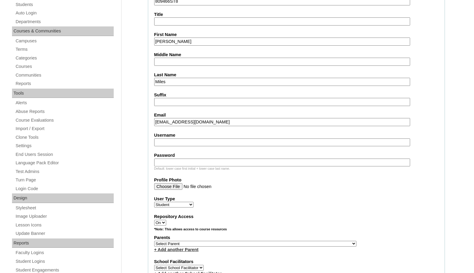
type input "zmiles@kcastudent.org"
click at [288, 244] on select "Select Parent , Fautanu, Ma 1, 1 23-24 accountMorgan, Jason 6th Street Mennonit…" at bounding box center [255, 244] width 202 height 6
select select "36776"
click at [330, 245] on div "Parents Select Parent , Fautanu, Ma 1, 1 23-24 accountMorgan, Jason 6th Street …" at bounding box center [296, 243] width 284 height 18
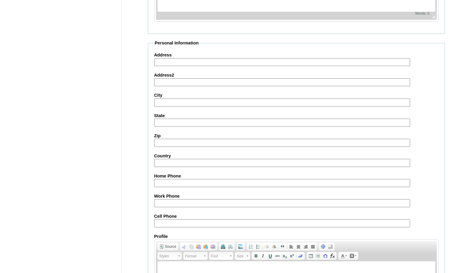
scroll to position [640, 0]
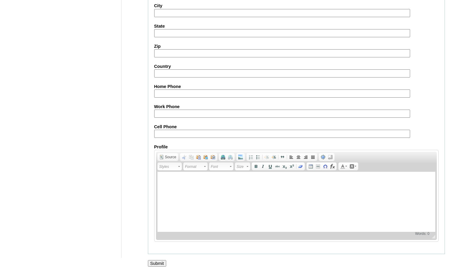
click at [159, 264] on input "Submit" at bounding box center [157, 263] width 19 height 7
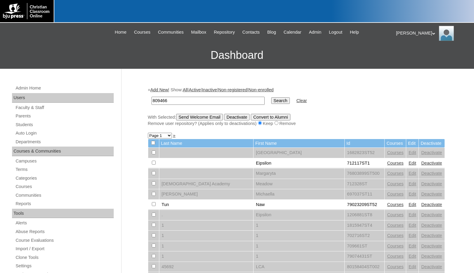
type input "809466"
click at [271, 97] on input "Search" at bounding box center [280, 100] width 19 height 7
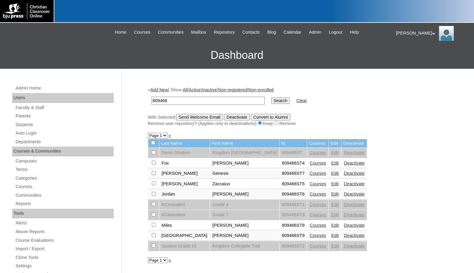
click at [310, 236] on link "Courses" at bounding box center [318, 235] width 17 height 5
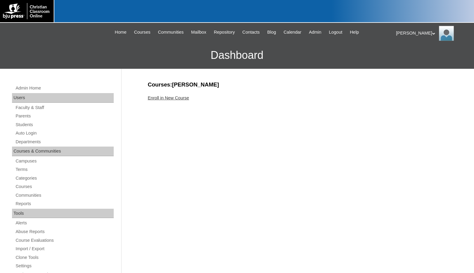
click at [179, 97] on link "Enroll in New Course" at bounding box center [168, 97] width 41 height 5
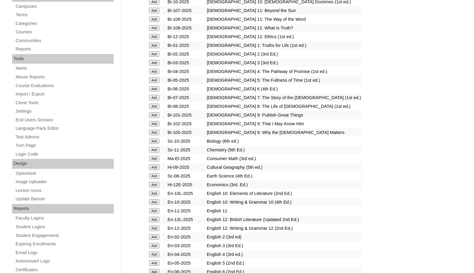
scroll to position [180, 0]
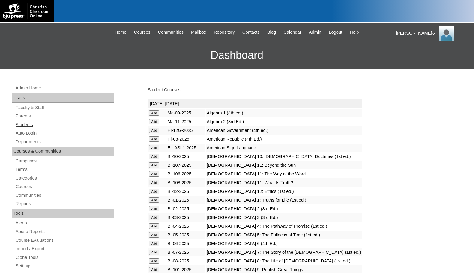
click at [45, 128] on link "Students" at bounding box center [64, 125] width 99 height 8
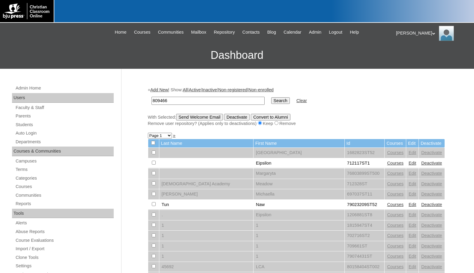
type input "809466"
click at [271, 97] on input "Search" at bounding box center [280, 100] width 19 height 7
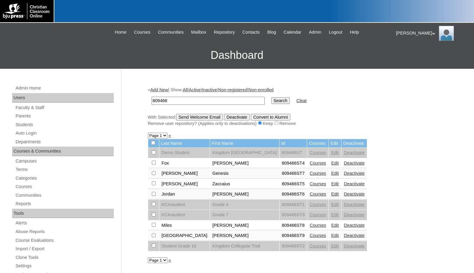
click at [153, 154] on input "checkbox" at bounding box center [154, 152] width 4 height 4
checkbox input "true"
click at [153, 154] on input "checkbox" at bounding box center [154, 152] width 4 height 4
checkbox input "true"
click at [153, 154] on input "checkbox" at bounding box center [154, 152] width 4 height 4
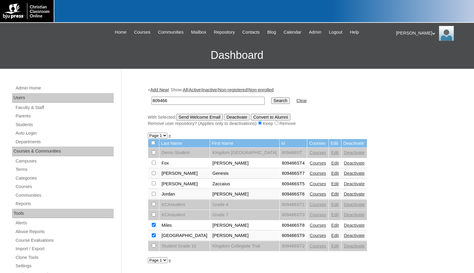
checkbox input "true"
click at [154, 154] on input "checkbox" at bounding box center [154, 152] width 4 height 4
checkbox input "true"
click at [154, 154] on input "checkbox" at bounding box center [154, 152] width 4 height 4
checkbox input "true"
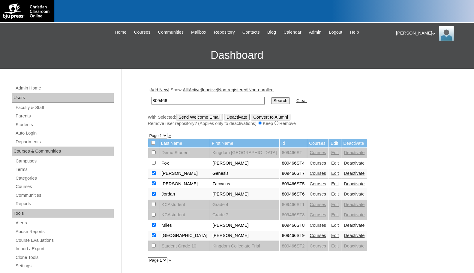
click at [204, 118] on input "Send Welcome Email" at bounding box center [199, 117] width 47 height 7
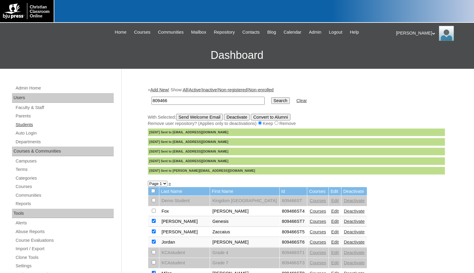
click at [20, 126] on link "Students" at bounding box center [64, 125] width 99 height 8
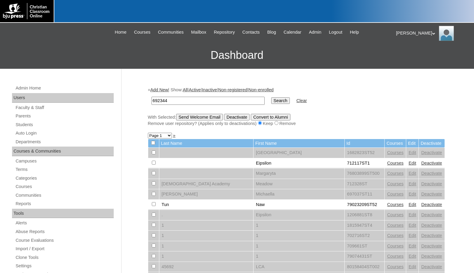
type input "692344"
click at [271, 100] on input "Search" at bounding box center [280, 100] width 19 height 7
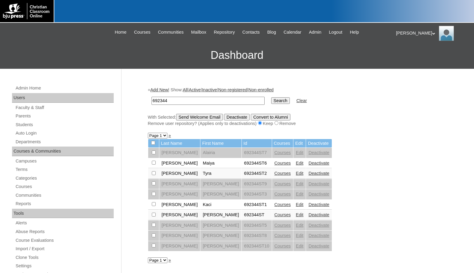
click at [296, 172] on link "Edit" at bounding box center [300, 173] width 8 height 5
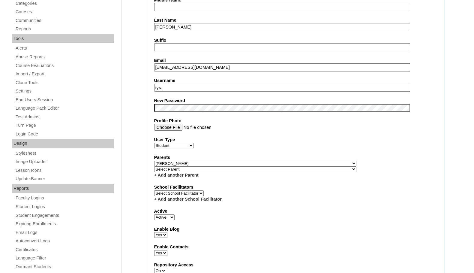
scroll to position [180, 0]
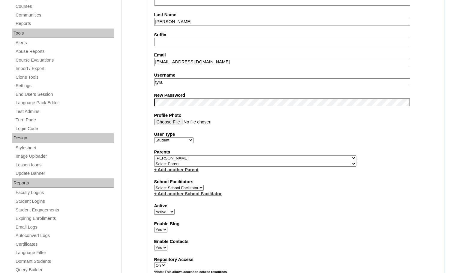
click at [286, 165] on select "Select Parent , Fautanu, Ma 1, 1 23-24 accountMorgan, Jason 6th Street Mennonit…" at bounding box center [255, 164] width 202 height 6
select select "37188"
click at [296, 165] on div "Parents Select Parent , [GEOGRAPHIC_DATA], Ma 1, 1 23-24 accountMorgan, [PERSON…" at bounding box center [296, 161] width 284 height 24
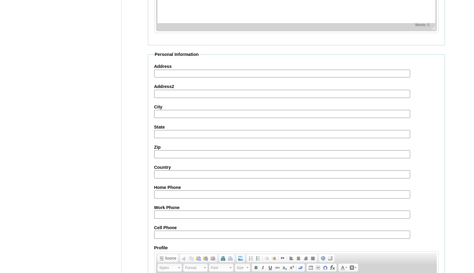
scroll to position [642, 0]
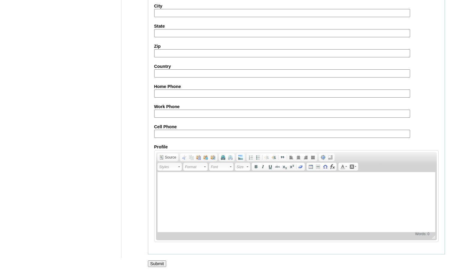
click at [161, 261] on input "Submit" at bounding box center [157, 263] width 19 height 7
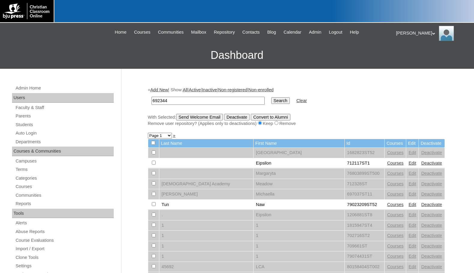
type input "692344"
click at [271, 102] on input "Search" at bounding box center [280, 100] width 19 height 7
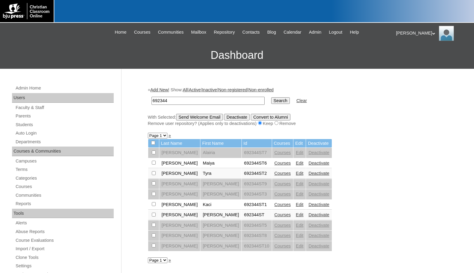
click at [296, 203] on link "Edit" at bounding box center [300, 204] width 8 height 5
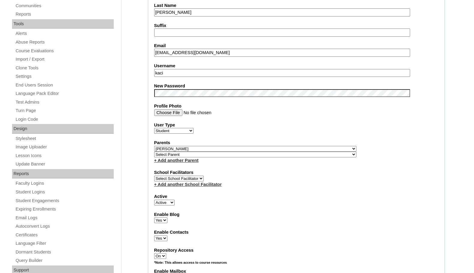
scroll to position [210, 0]
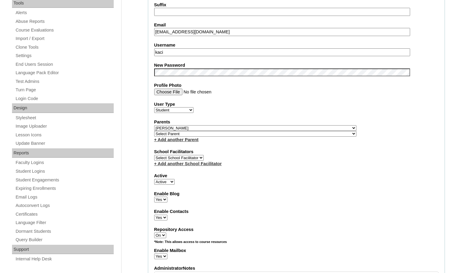
click at [284, 134] on select "Select Parent , Fautanu, Ma 1, 1 23-24 accountMorgan, Jason 6th Street Mennonit…" at bounding box center [255, 134] width 202 height 6
select select "37188"
click at [301, 133] on div "Parents Select Parent , Fautanu, Ma 1, 1 23-24 accountMorgan, Jason 6th Street …" at bounding box center [296, 131] width 284 height 24
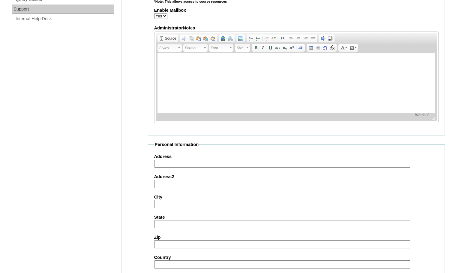
scroll to position [642, 0]
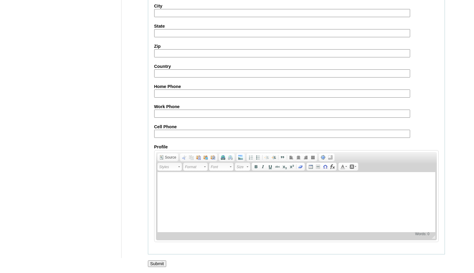
click at [156, 262] on input "Submit" at bounding box center [157, 263] width 19 height 7
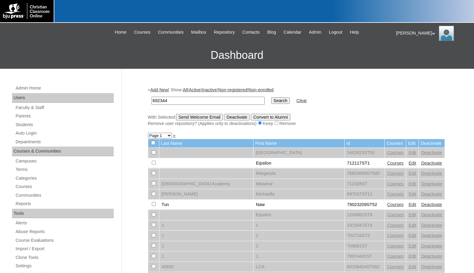
type input "692344"
click at [271, 101] on input "Search" at bounding box center [280, 100] width 19 height 7
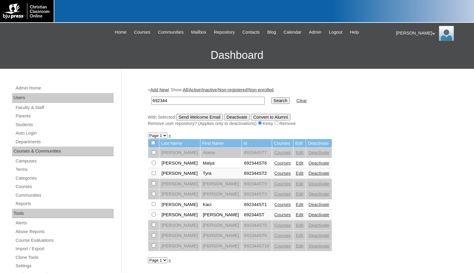
click at [296, 217] on link "Edit" at bounding box center [300, 214] width 8 height 5
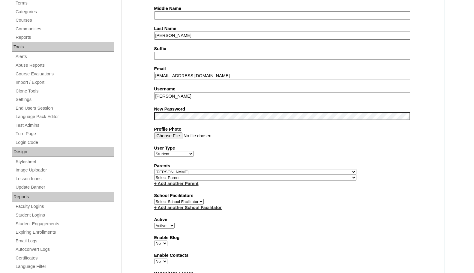
scroll to position [180, 0]
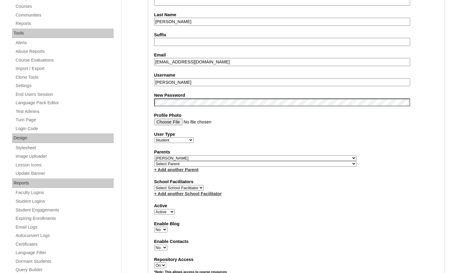
click at [284, 162] on select "Select Parent , Fautanu, Ma 1, 1 23-24 accountMorgan, Jason 6th Street Mennonit…" at bounding box center [255, 164] width 202 height 6
select select "37188"
click at [294, 164] on div "Parents Select Parent , Fautanu, Ma 1, 1 23-24 accountMorgan, Jason 6th Street …" at bounding box center [296, 161] width 284 height 24
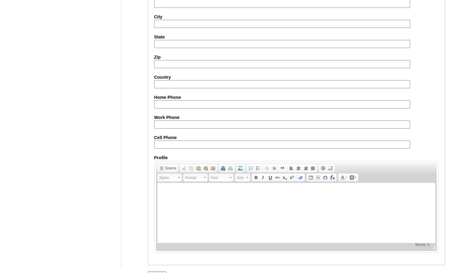
scroll to position [642, 0]
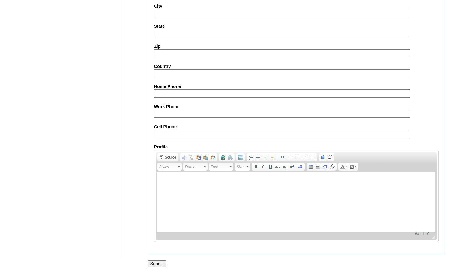
click at [164, 263] on input "Submit" at bounding box center [157, 263] width 19 height 7
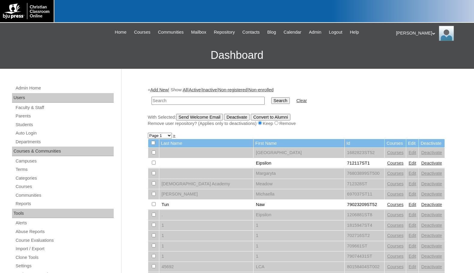
click at [70, 51] on h3 "Dashboard" at bounding box center [237, 55] width 468 height 27
click at [233, 103] on input "text" at bounding box center [208, 101] width 113 height 8
paste input "79396739"
type input "79396739"
click at [271, 97] on input "Search" at bounding box center [280, 100] width 19 height 7
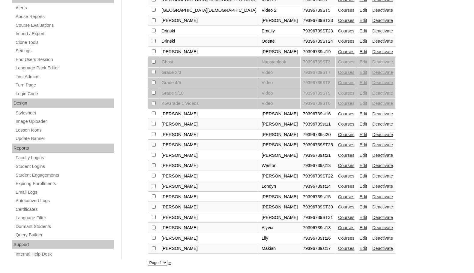
scroll to position [216, 0]
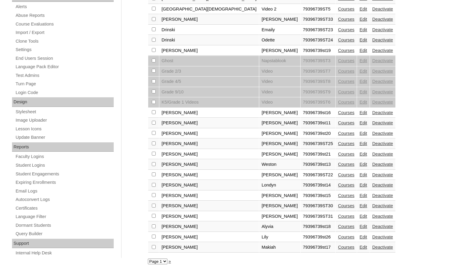
click at [359, 206] on link "Edit" at bounding box center [363, 205] width 8 height 5
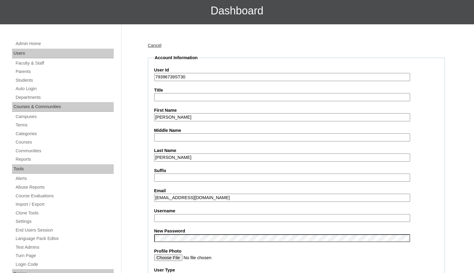
scroll to position [60, 0]
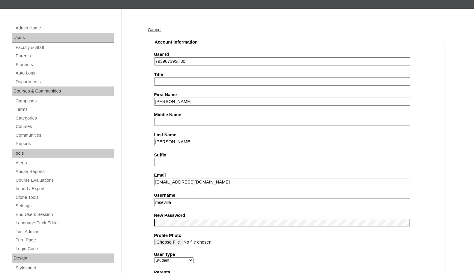
drag, startPoint x: 179, startPoint y: 202, endPoint x: 147, endPoint y: 202, distance: 32.1
type input "alan.scudder"
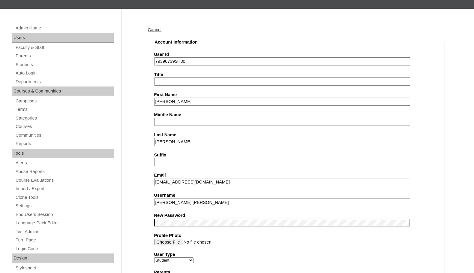
drag, startPoint x: 175, startPoint y: 62, endPoint x: 140, endPoint y: 57, distance: 35.1
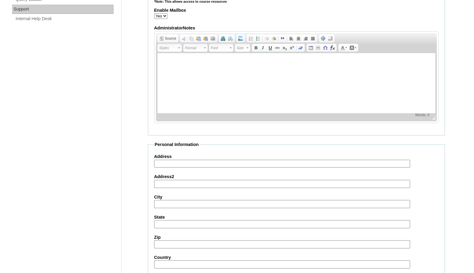
scroll to position [642, 0]
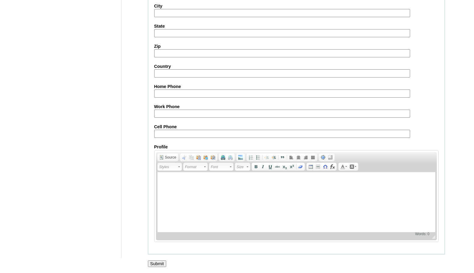
click at [164, 263] on input "Submit" at bounding box center [157, 263] width 19 height 7
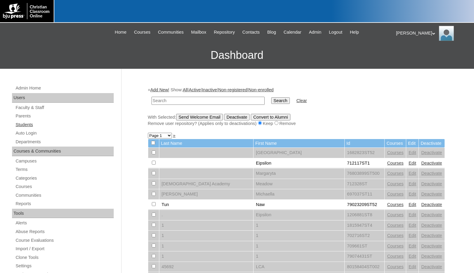
click at [25, 124] on link "Students" at bounding box center [64, 125] width 99 height 8
click at [175, 103] on input "text" at bounding box center [208, 101] width 113 height 8
type input "[PERSON_NAME]"
click at [271, 97] on input "Search" at bounding box center [280, 100] width 19 height 7
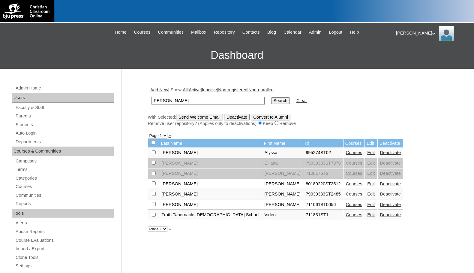
click at [367, 153] on link "Edit" at bounding box center [371, 152] width 8 height 5
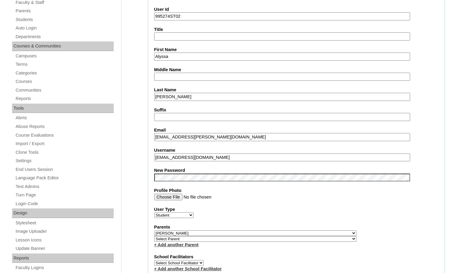
scroll to position [120, 0]
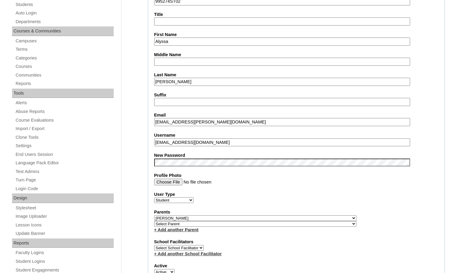
drag, startPoint x: 228, startPoint y: 142, endPoint x: 138, endPoint y: 135, distance: 90.3
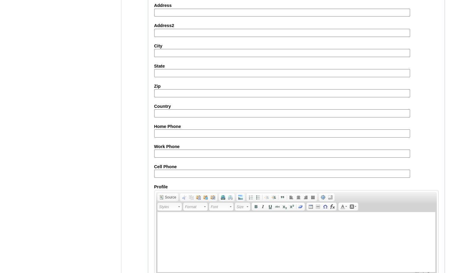
scroll to position [642, 0]
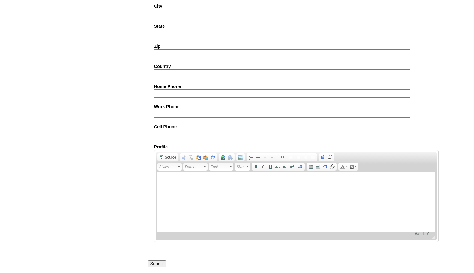
click at [161, 263] on input "Submit" at bounding box center [157, 263] width 19 height 7
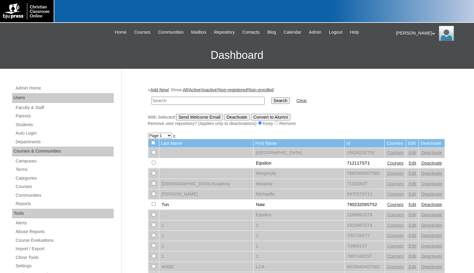
click at [225, 99] on input "text" at bounding box center [208, 101] width 113 height 8
paste input "[URL][DOMAIN_NAME]"
type input "https://edvance360.com/christianclassroomonline/"
paste input "79396739"
type input "79396739"
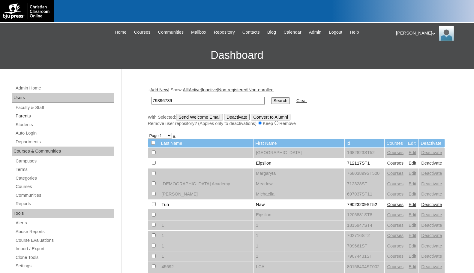
click at [24, 114] on link "Parents" at bounding box center [64, 116] width 99 height 8
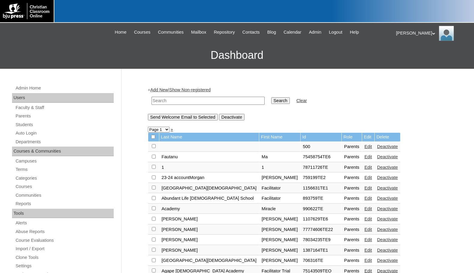
click at [165, 103] on input "text" at bounding box center [208, 101] width 113 height 8
type input "[PERSON_NAME]"
click at [271, 97] on input "Search" at bounding box center [280, 100] width 19 height 7
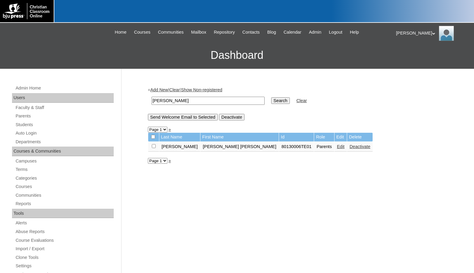
click at [337, 146] on link "Edit" at bounding box center [341, 146] width 8 height 5
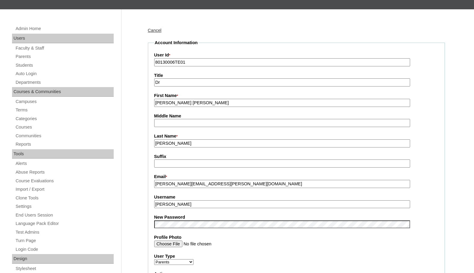
scroll to position [60, 0]
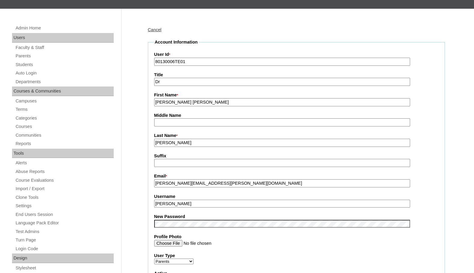
click at [231, 200] on label "Username" at bounding box center [296, 196] width 284 height 6
click at [231, 200] on input "[PERSON_NAME]" at bounding box center [282, 204] width 256 height 8
click at [229, 205] on input "Dr. Wendy Beth Summerlin" at bounding box center [282, 204] width 256 height 8
click at [287, 205] on input "Dr. Wendy Beth Summerlin" at bounding box center [282, 204] width 256 height 8
drag, startPoint x: 232, startPoint y: 206, endPoint x: 115, endPoint y: 200, distance: 117.2
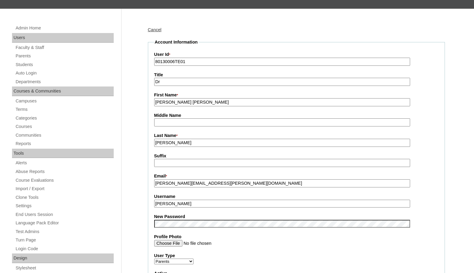
drag, startPoint x: 175, startPoint y: 60, endPoint x: 145, endPoint y: 59, distance: 29.8
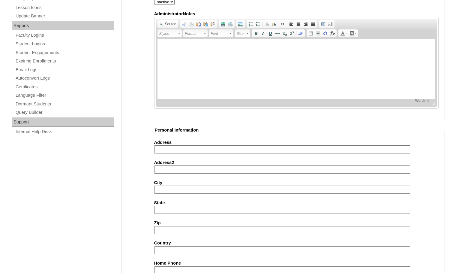
scroll to position [210, 0]
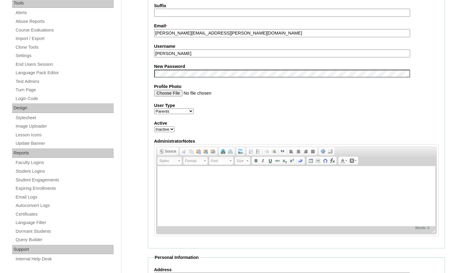
click at [167, 130] on select "Active Inactive" at bounding box center [164, 129] width 20 height 6
select select "1"
click at [154, 127] on select "Active Inactive" at bounding box center [164, 129] width 20 height 6
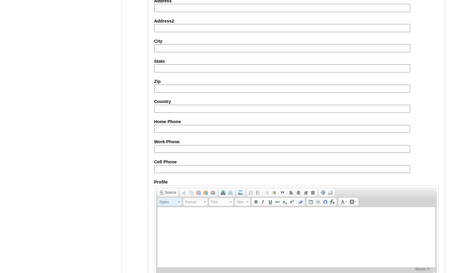
scroll to position [516, 0]
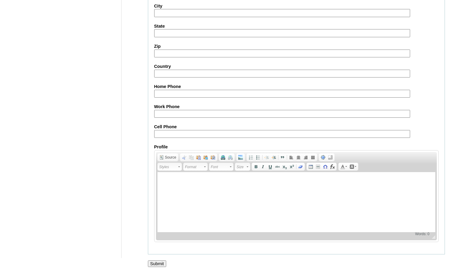
click at [155, 262] on input "Submit" at bounding box center [157, 263] width 19 height 7
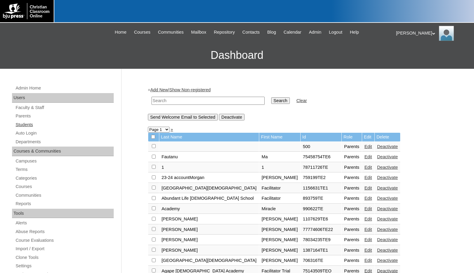
click at [27, 124] on link "Students" at bounding box center [64, 125] width 99 height 8
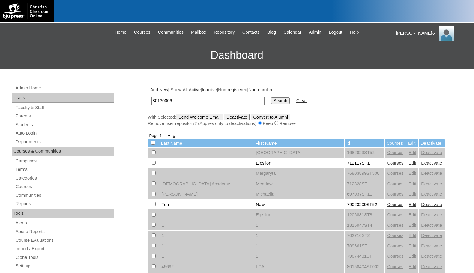
type input "80130006"
click at [271, 101] on input "Search" at bounding box center [280, 100] width 19 height 7
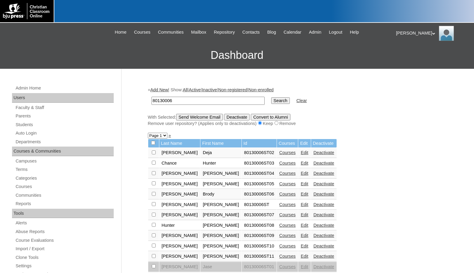
click at [301, 204] on link "Edit" at bounding box center [305, 204] width 8 height 5
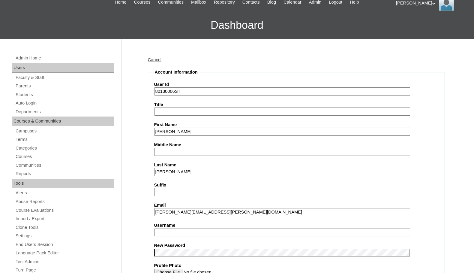
scroll to position [60, 0]
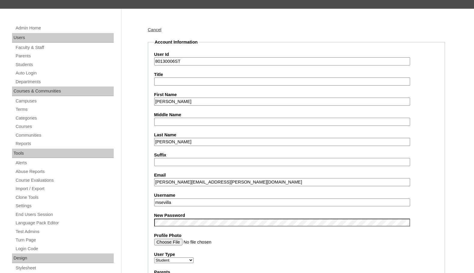
drag, startPoint x: 184, startPoint y: 182, endPoint x: 137, endPoint y: 179, distance: 47.2
drag, startPoint x: 179, startPoint y: 202, endPoint x: 137, endPoint y: 198, distance: 41.9
paste input "noah.hinshaw"
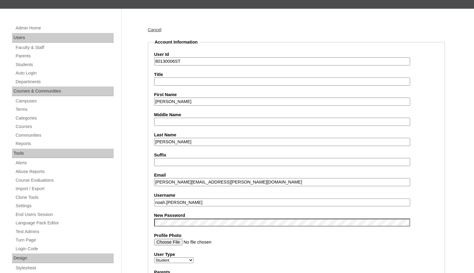
type input "noah.hinshaw"
drag, startPoint x: 174, startPoint y: 62, endPoint x: 147, endPoint y: 67, distance: 28.1
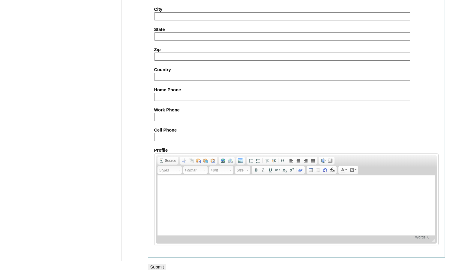
scroll to position [642, 0]
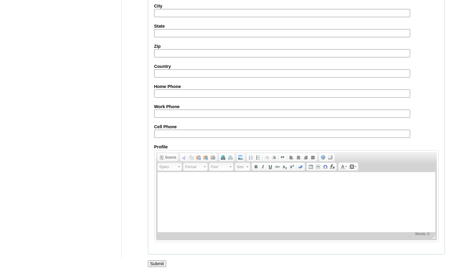
click at [164, 263] on input "Submit" at bounding box center [157, 263] width 19 height 7
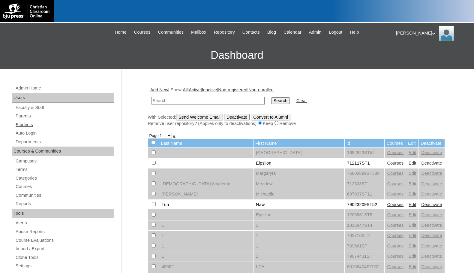
click at [21, 127] on link "Students" at bounding box center [64, 125] width 99 height 8
type input "694437"
click at [271, 97] on input "Search" at bounding box center [280, 100] width 19 height 7
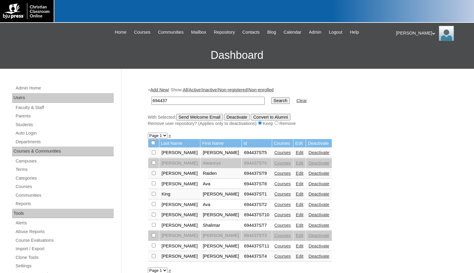
click at [168, 89] on link "Add New" at bounding box center [159, 89] width 18 height 5
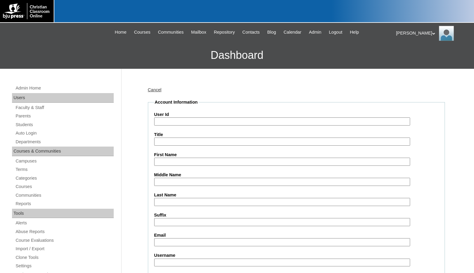
click at [193, 121] on input "User Id" at bounding box center [282, 121] width 256 height 8
paste input "694437"
type input "694437ST12"
click at [172, 160] on input "First Name" at bounding box center [282, 162] width 256 height 8
type input "D"
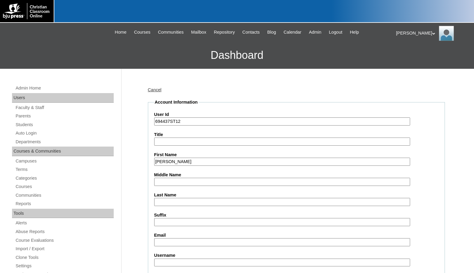
type input "[PERSON_NAME]"
type input "Knox"
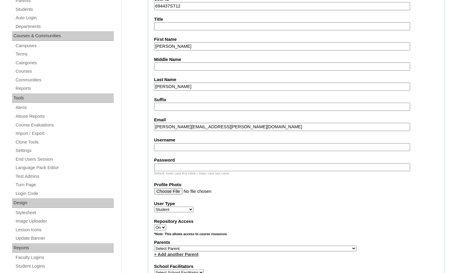
scroll to position [120, 0]
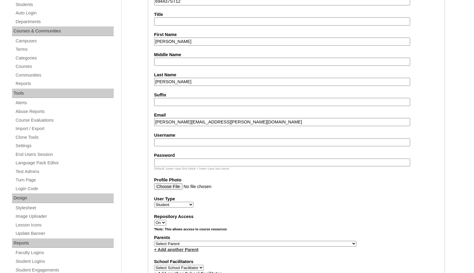
type input "ella.knox@student.pvcama.org"
click at [284, 245] on select "Select Parent , Fautanu, Ma 1, 1 23-24 accountMorgan, Jason 6th Street Mennonit…" at bounding box center [255, 244] width 202 height 6
select select "35294"
click at [308, 243] on div "Parents Select Parent , Fautanu, Ma 1, 1 23-24 accountMorgan, Jason 6th Street …" at bounding box center [296, 243] width 284 height 18
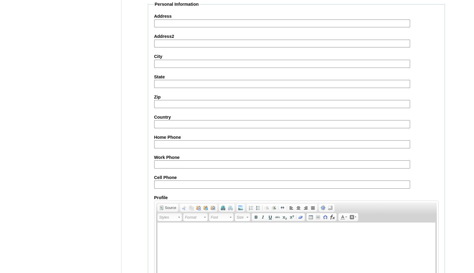
scroll to position [640, 0]
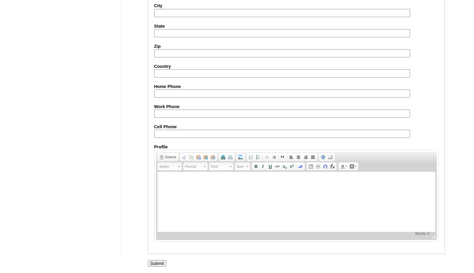
click at [163, 262] on input "Submit" at bounding box center [157, 263] width 19 height 7
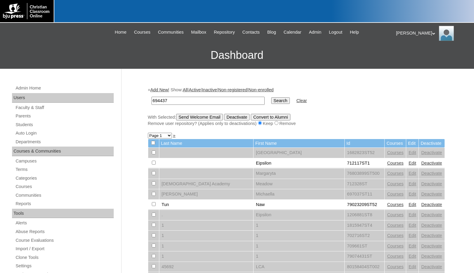
type input "694437"
click at [271, 101] on input "Search" at bounding box center [280, 100] width 19 height 7
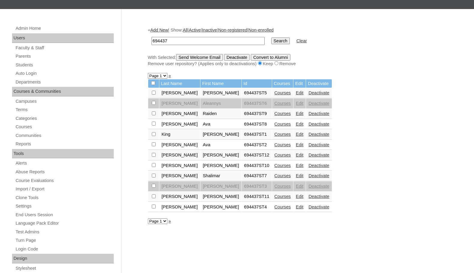
scroll to position [60, 0]
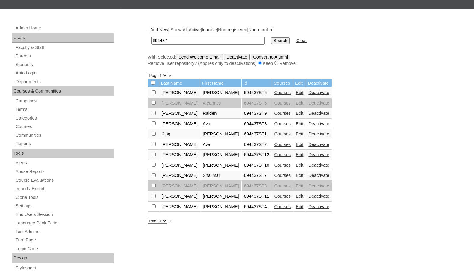
click at [275, 196] on link "Courses" at bounding box center [283, 196] width 17 height 5
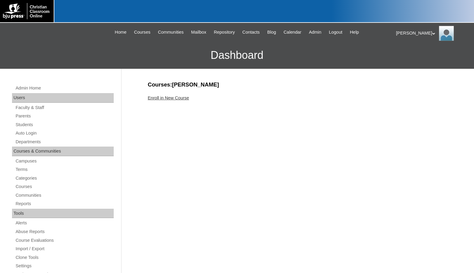
click at [187, 99] on link "Enroll in New Course" at bounding box center [168, 97] width 41 height 5
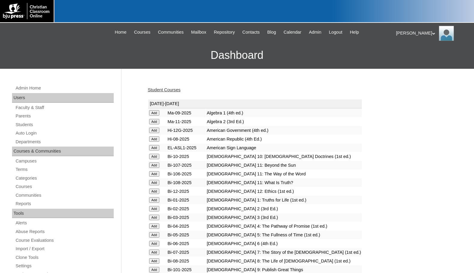
click at [157, 116] on input "Add" at bounding box center [154, 112] width 11 height 5
click at [31, 126] on link "Students" at bounding box center [64, 125] width 99 height 8
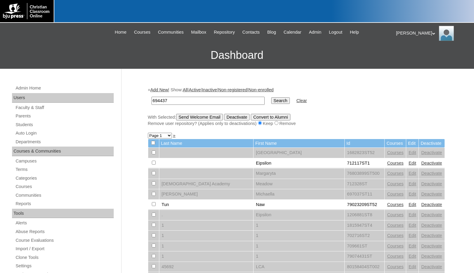
type input "694437"
click at [271, 101] on input "Search" at bounding box center [280, 100] width 19 height 7
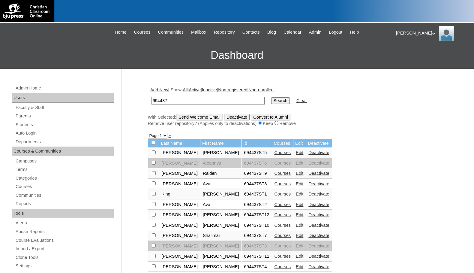
click at [275, 215] on link "Courses" at bounding box center [283, 214] width 17 height 5
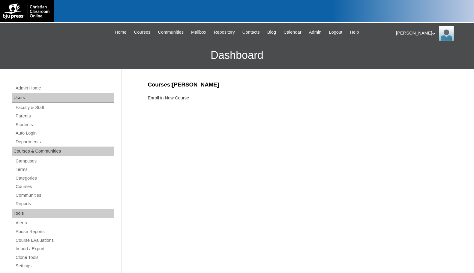
click at [181, 98] on link "Enroll in New Course" at bounding box center [168, 97] width 41 height 5
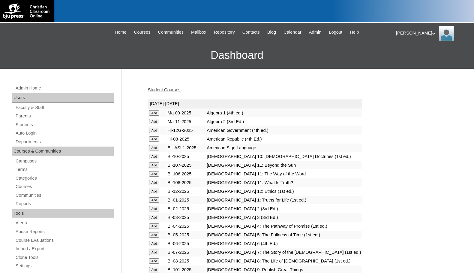
click at [155, 116] on input "Add" at bounding box center [154, 112] width 11 height 5
click at [36, 128] on link "Students" at bounding box center [64, 125] width 99 height 8
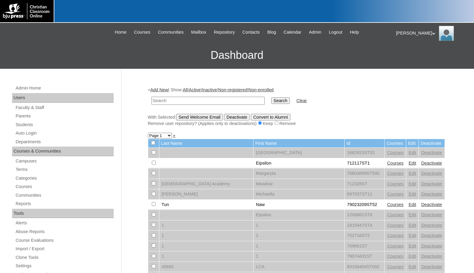
click at [159, 91] on link "Add New" at bounding box center [159, 89] width 18 height 5
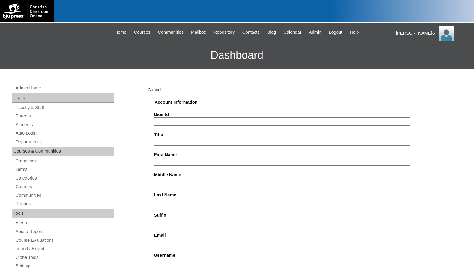
click at [170, 122] on input "User Id" at bounding box center [282, 121] width 256 height 8
paste input "694437"
type input "694437ST13"
type input "Sadie"
type input "Keegan"
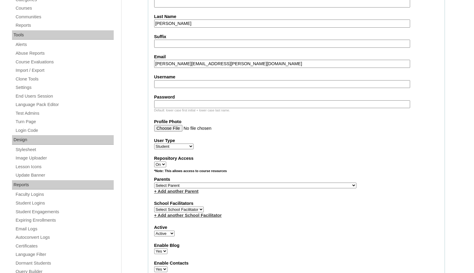
scroll to position [180, 0]
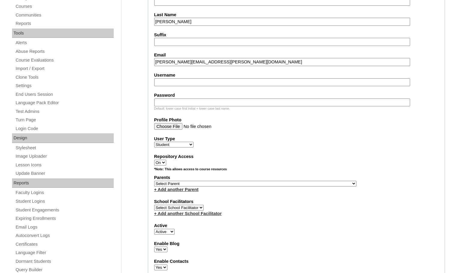
type input "sadie.keegan@student.pvcama.org"
click at [285, 182] on select "Select Parent , Fautanu, Ma 1, 1 23-24 accountMorgan, Jason 6th Street Mennonit…" at bounding box center [255, 184] width 202 height 6
select select "35294"
click at [302, 184] on div "Parents Select Parent , Fautanu, Ma 1, 1 23-24 accountMorgan, Jason 6th Street …" at bounding box center [296, 183] width 284 height 18
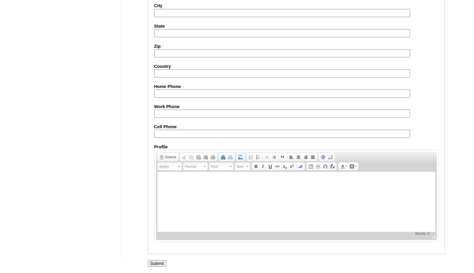
scroll to position [640, 0]
click at [154, 260] on input "Submit" at bounding box center [157, 263] width 19 height 7
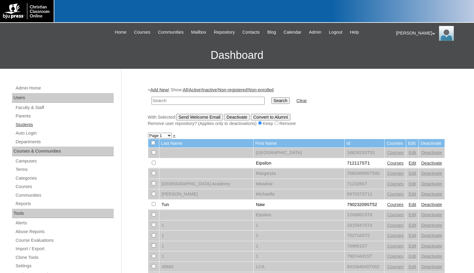
click at [29, 124] on link "Students" at bounding box center [64, 125] width 99 height 8
type input "694437"
click at [271, 97] on input "Search" at bounding box center [280, 100] width 19 height 7
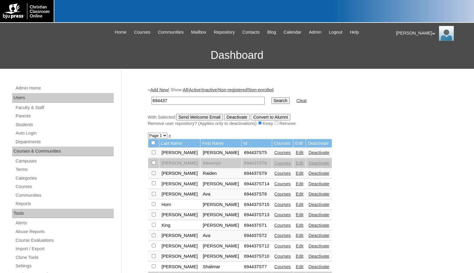
click at [275, 206] on link "Courses" at bounding box center [283, 204] width 17 height 5
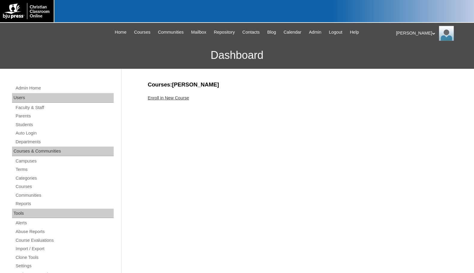
click at [179, 96] on link "Enroll in New Course" at bounding box center [168, 97] width 41 height 5
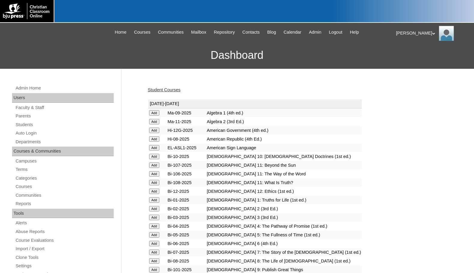
click at [159, 116] on input "Add" at bounding box center [154, 112] width 11 height 5
click at [29, 125] on link "Students" at bounding box center [64, 125] width 99 height 8
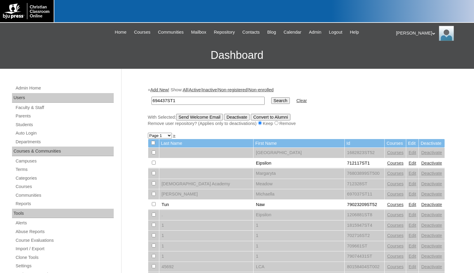
type input "694437ST1"
click at [271, 102] on input "Search" at bounding box center [280, 100] width 19 height 7
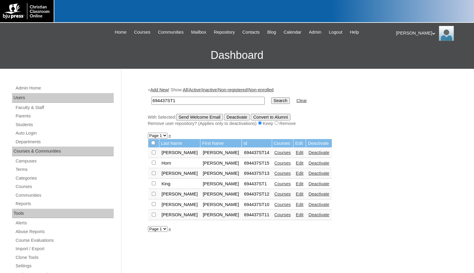
click at [155, 154] on input "checkbox" at bounding box center [154, 152] width 4 height 4
checkbox input "true"
click at [153, 154] on input "checkbox" at bounding box center [154, 152] width 4 height 4
checkbox input "true"
click at [154, 152] on input "checkbox" at bounding box center [154, 152] width 4 height 4
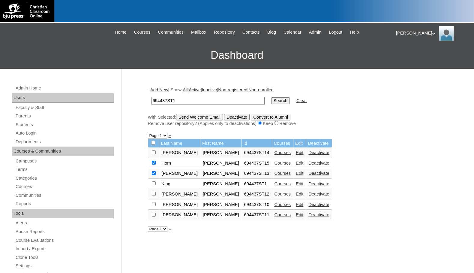
checkbox input "true"
click at [155, 154] on input "checkbox" at bounding box center [154, 152] width 4 height 4
checkbox input "true"
click at [155, 154] on input "checkbox" at bounding box center [154, 152] width 4 height 4
checkbox input "true"
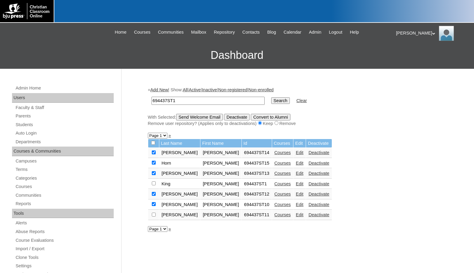
click at [154, 154] on input "checkbox" at bounding box center [154, 152] width 4 height 4
checkbox input "true"
click at [203, 119] on input "Send Welcome Email" at bounding box center [199, 117] width 47 height 7
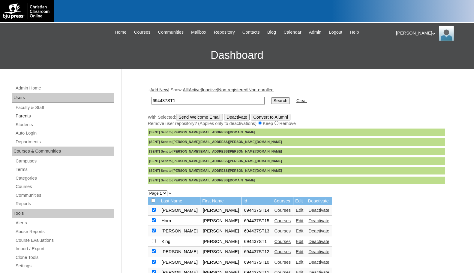
click at [34, 115] on link "Parents" at bounding box center [64, 116] width 99 height 8
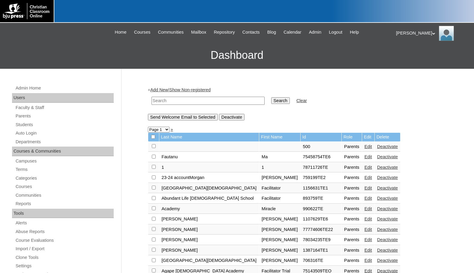
click at [159, 103] on input "text" at bounding box center [208, 101] width 113 height 8
paste input "694437"
type input "694437"
click at [271, 102] on input "Search" at bounding box center [280, 100] width 19 height 7
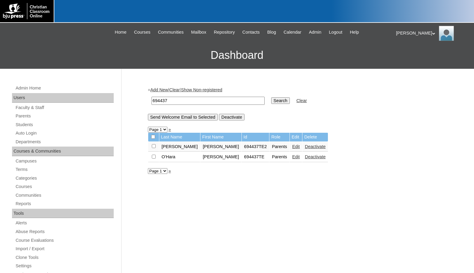
click at [292, 158] on link "Edit" at bounding box center [296, 156] width 8 height 5
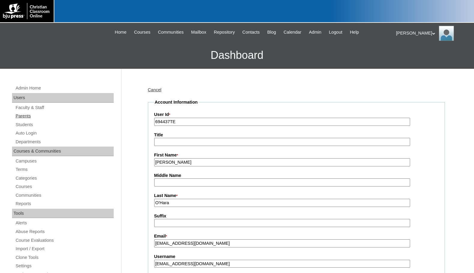
click at [32, 116] on link "Parents" at bounding box center [64, 116] width 99 height 8
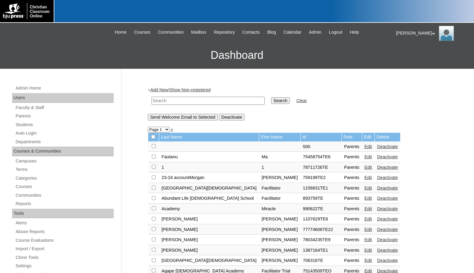
click at [233, 106] on td at bounding box center [208, 101] width 119 height 14
drag, startPoint x: 238, startPoint y: 103, endPoint x: 241, endPoint y: 102, distance: 3.0
click at [238, 103] on input "text" at bounding box center [208, 101] width 113 height 8
paste input "500043860"
type input "500043860"
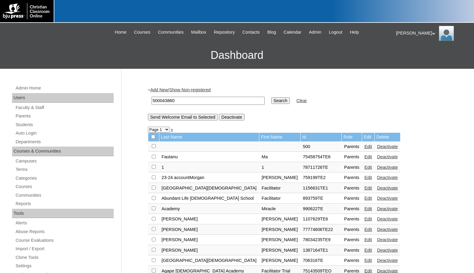
click at [271, 102] on input "Search" at bounding box center [280, 100] width 19 height 7
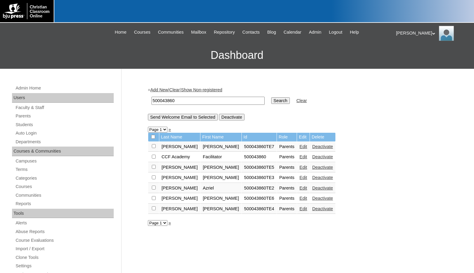
click at [299, 189] on link "Edit" at bounding box center [303, 187] width 8 height 5
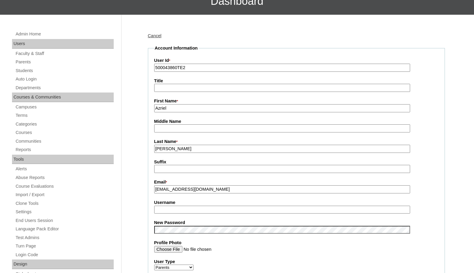
scroll to position [60, 0]
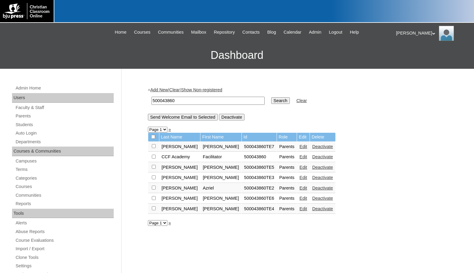
click at [299, 149] on link "Edit" at bounding box center [303, 146] width 8 height 5
click at [155, 146] on input "checkbox" at bounding box center [154, 146] width 4 height 4
checkbox input "true"
click at [154, 148] on input "checkbox" at bounding box center [154, 146] width 4 height 4
checkbox input "true"
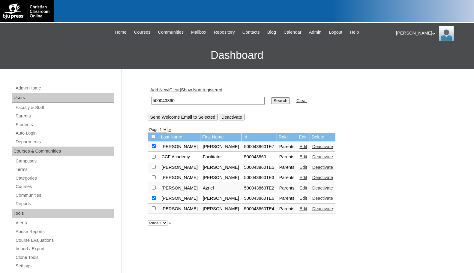
click at [153, 148] on input "checkbox" at bounding box center [154, 146] width 4 height 4
checkbox input "true"
click at [155, 148] on input "checkbox" at bounding box center [154, 146] width 4 height 4
checkbox input "true"
click at [155, 148] on input "checkbox" at bounding box center [154, 146] width 4 height 4
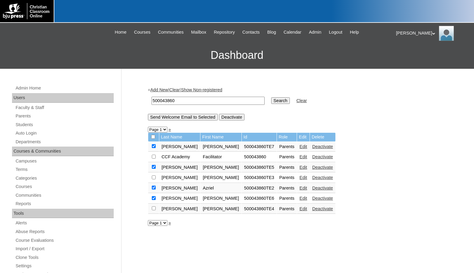
checkbox input "true"
click at [153, 148] on input "checkbox" at bounding box center [154, 146] width 4 height 4
checkbox input "true"
click at [181, 117] on input "Send Welcome Email to Selected" at bounding box center [183, 117] width 70 height 7
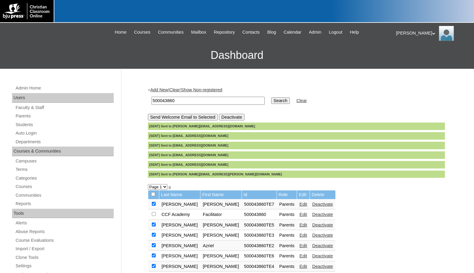
drag, startPoint x: 179, startPoint y: 101, endPoint x: 145, endPoint y: 102, distance: 34.0
paste input "708635"
type input "708635"
click at [271, 97] on input "Search" at bounding box center [280, 100] width 19 height 7
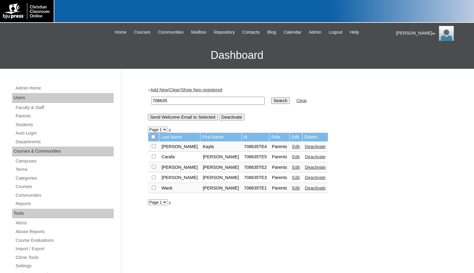
click at [292, 157] on link "Edit" at bounding box center [296, 156] width 8 height 5
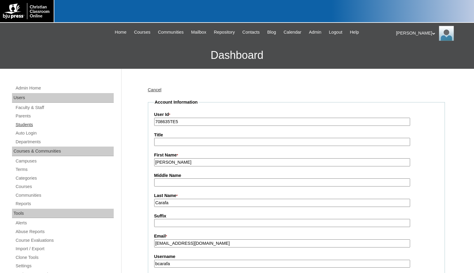
click at [39, 125] on link "Students" at bounding box center [64, 125] width 99 height 8
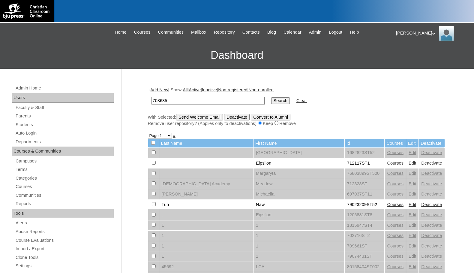
type input "708635"
click at [271, 102] on input "Search" at bounding box center [280, 100] width 19 height 7
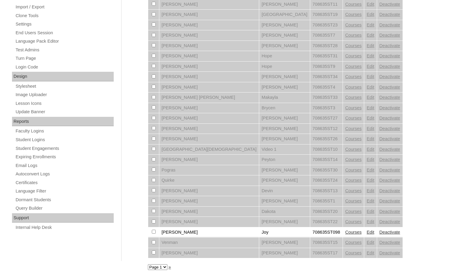
scroll to position [245, 0]
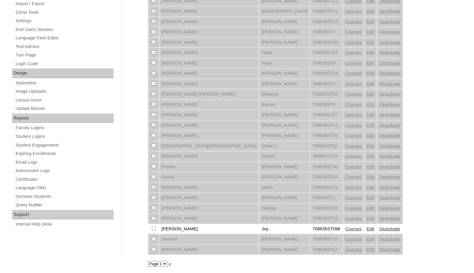
click at [345, 230] on link "Courses" at bounding box center [353, 228] width 17 height 5
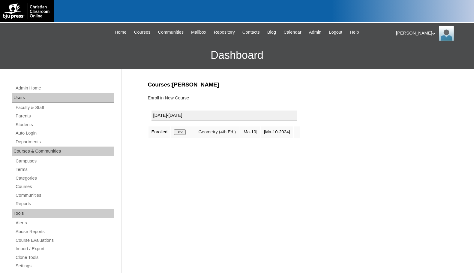
click at [179, 98] on link "Enroll in New Course" at bounding box center [168, 97] width 41 height 5
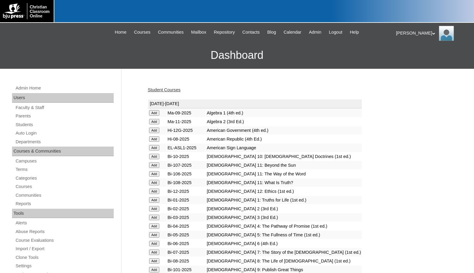
click at [156, 116] on input "Add" at bounding box center [154, 112] width 11 height 5
click at [26, 125] on link "Students" at bounding box center [64, 125] width 99 height 8
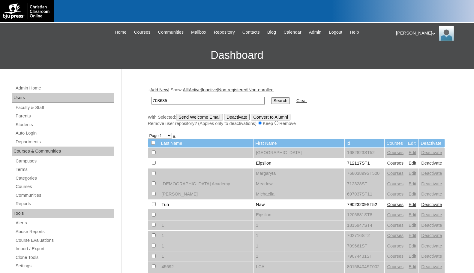
type input "708635"
click at [271, 100] on input "Search" at bounding box center [280, 100] width 19 height 7
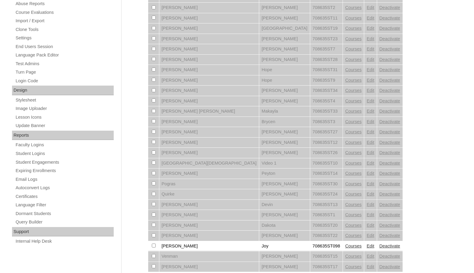
scroll to position [245, 0]
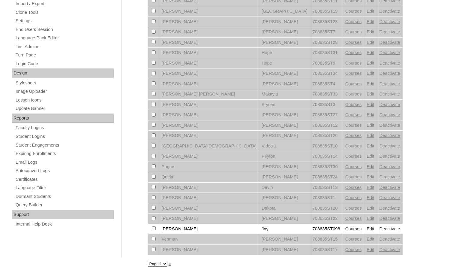
click at [367, 228] on link "Edit" at bounding box center [371, 228] width 8 height 5
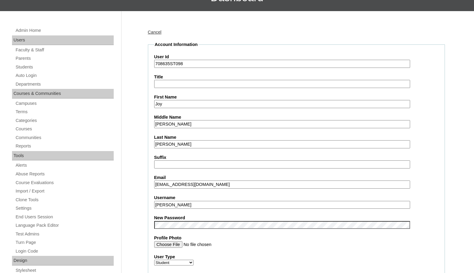
scroll to position [60, 0]
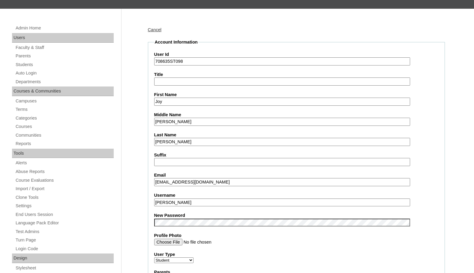
drag, startPoint x: 208, startPoint y: 201, endPoint x: 134, endPoint y: 196, distance: 74.6
click at [34, 66] on link "Students" at bounding box center [64, 65] width 99 height 8
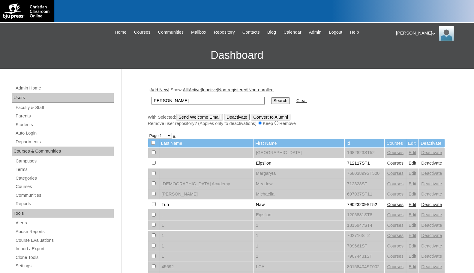
type input "[PERSON_NAME]"
click at [271, 97] on input "Search" at bounding box center [280, 100] width 19 height 7
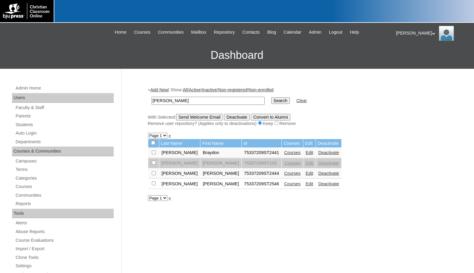
click at [306, 164] on link "Edit" at bounding box center [310, 163] width 8 height 5
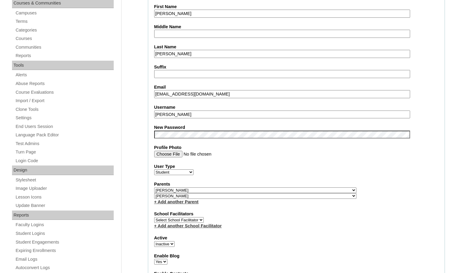
scroll to position [150, 0]
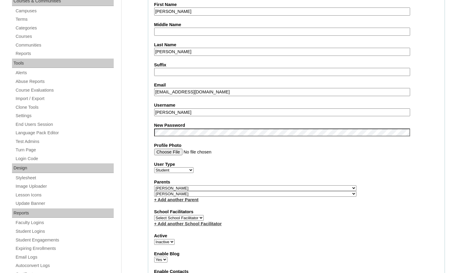
click at [286, 193] on select "Select Parent , Fautanu, Ma 1, 1 23-24 accountMorgan, Jason 6th Street Mennonit…" at bounding box center [255, 194] width 202 height 6
select select "32992"
click at [292, 193] on div "Parents Select Parent , Fautanu, Ma 1, 1 23-24 accountMorgan, Jason 6th Street …" at bounding box center [296, 191] width 284 height 24
click at [169, 241] on select "Active Inactive" at bounding box center [164, 242] width 20 height 6
select select "1"
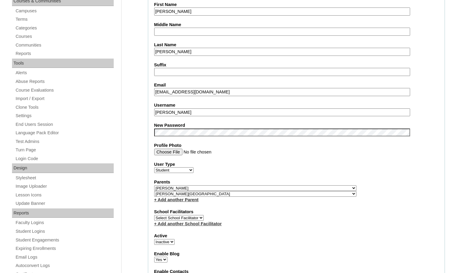
click at [154, 239] on select "Active Inactive" at bounding box center [164, 242] width 20 height 6
drag, startPoint x: 167, startPoint y: 111, endPoint x: 135, endPoint y: 107, distance: 32.4
click at [168, 112] on input "cary" at bounding box center [282, 112] width 256 height 8
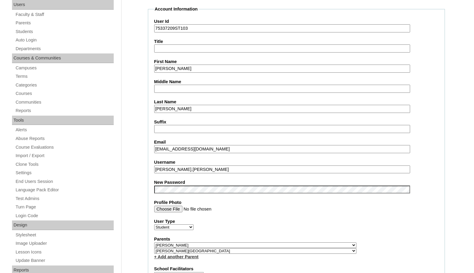
scroll to position [90, 0]
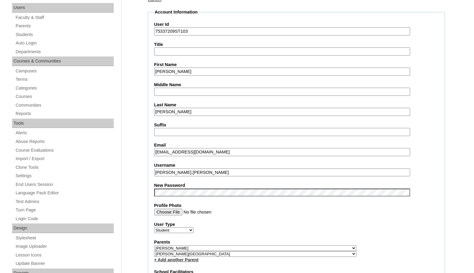
type input "cary.percle"
drag, startPoint x: 175, startPoint y: 32, endPoint x: 150, endPoint y: 31, distance: 25.3
click at [150, 31] on fieldset "Account Information User Id 75337209ST103 Title First Name Cary Middle Name Las…" at bounding box center [296, 252] width 297 height 486
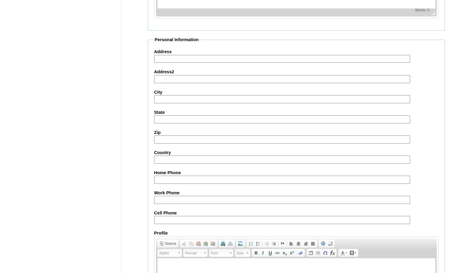
scroll to position [642, 0]
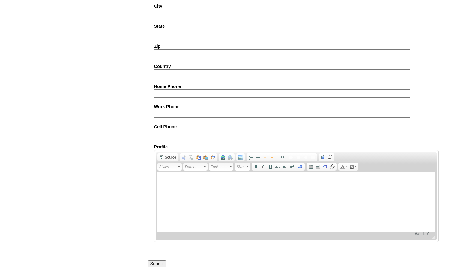
click at [160, 265] on input "Submit" at bounding box center [157, 263] width 19 height 7
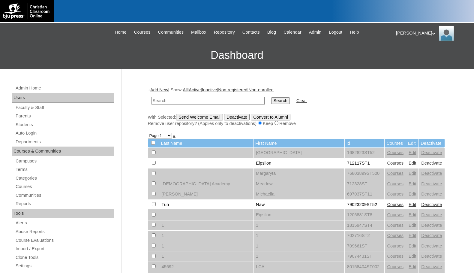
click at [191, 101] on input "text" at bounding box center [208, 101] width 113 height 8
type input "laquay"
click at [271, 97] on input "Search" at bounding box center [280, 100] width 19 height 7
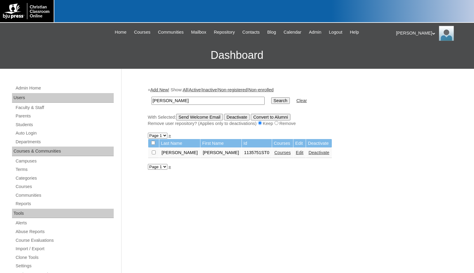
click at [275, 152] on link "Courses" at bounding box center [283, 152] width 17 height 5
click at [296, 151] on link "Edit" at bounding box center [300, 152] width 8 height 5
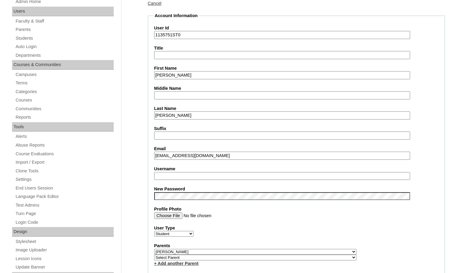
scroll to position [90, 0]
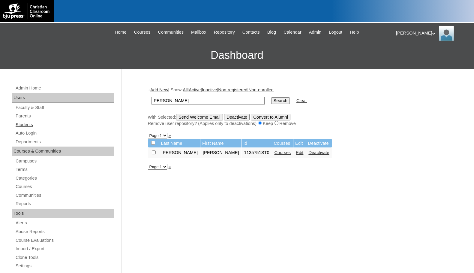
click at [50, 126] on link "Students" at bounding box center [64, 125] width 99 height 8
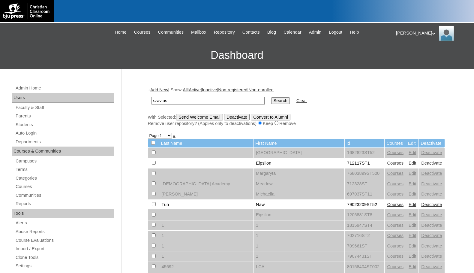
type input "xzavius"
click at [271, 97] on input "Search" at bounding box center [280, 100] width 19 height 7
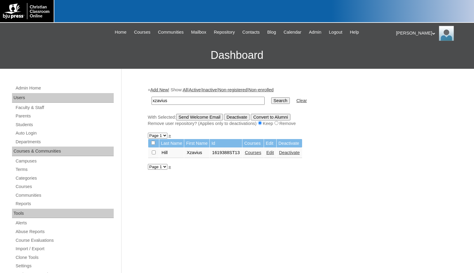
click at [268, 152] on link "Edit" at bounding box center [270, 152] width 8 height 5
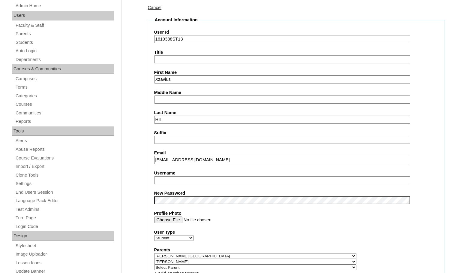
scroll to position [90, 0]
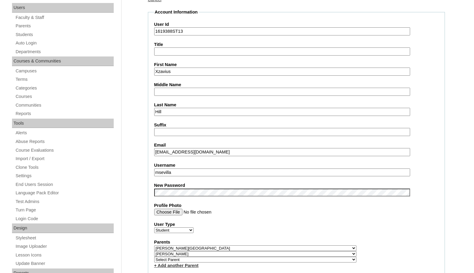
drag, startPoint x: 177, startPoint y: 153, endPoint x: 149, endPoint y: 152, distance: 28.2
click at [149, 152] on fieldset "Account Information User Id 1619388ST13 Title First Name Xzavius Middle Name La…" at bounding box center [296, 255] width 297 height 492
drag, startPoint x: 184, startPoint y: 173, endPoint x: 130, endPoint y: 168, distance: 53.9
paste input "xzavius.hill"
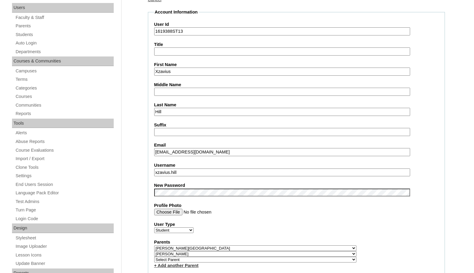
type input "xzavius.hill"
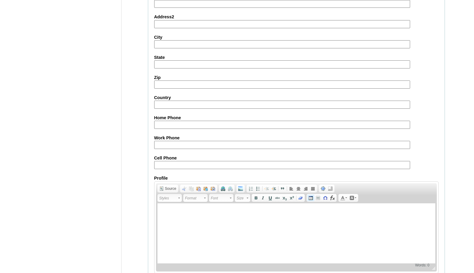
scroll to position [647, 0]
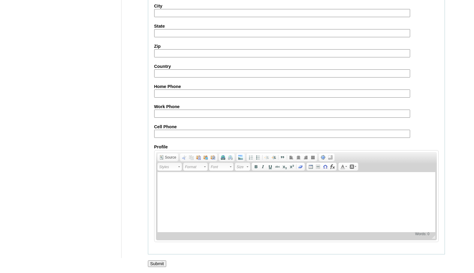
click at [165, 264] on input "Submit" at bounding box center [157, 263] width 19 height 7
